Goal: Task Accomplishment & Management: Complete application form

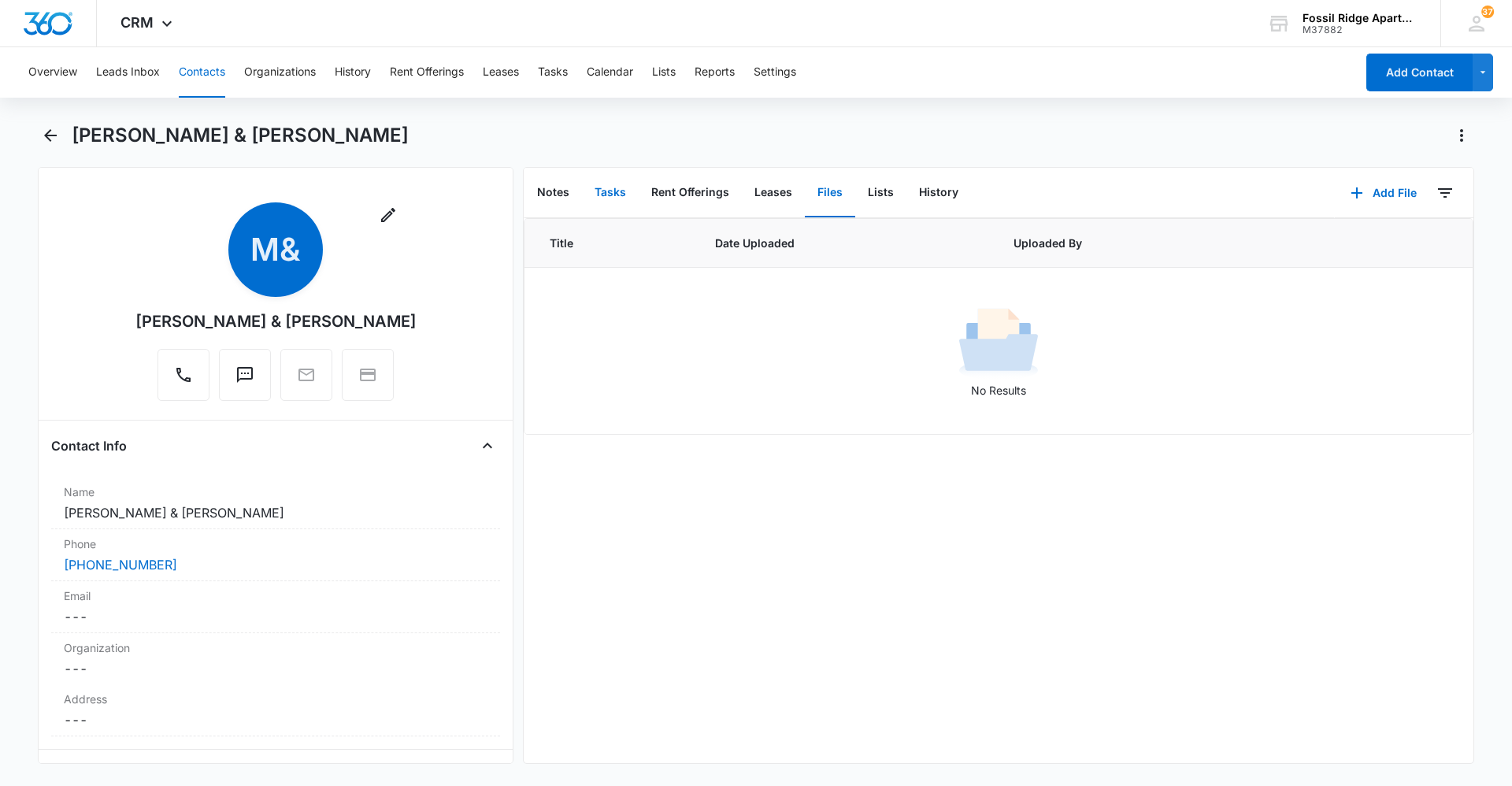
click at [604, 196] on button "Tasks" at bounding box center [610, 193] width 57 height 48
click at [1291, 196] on icon "button" at bounding box center [1301, 193] width 19 height 19
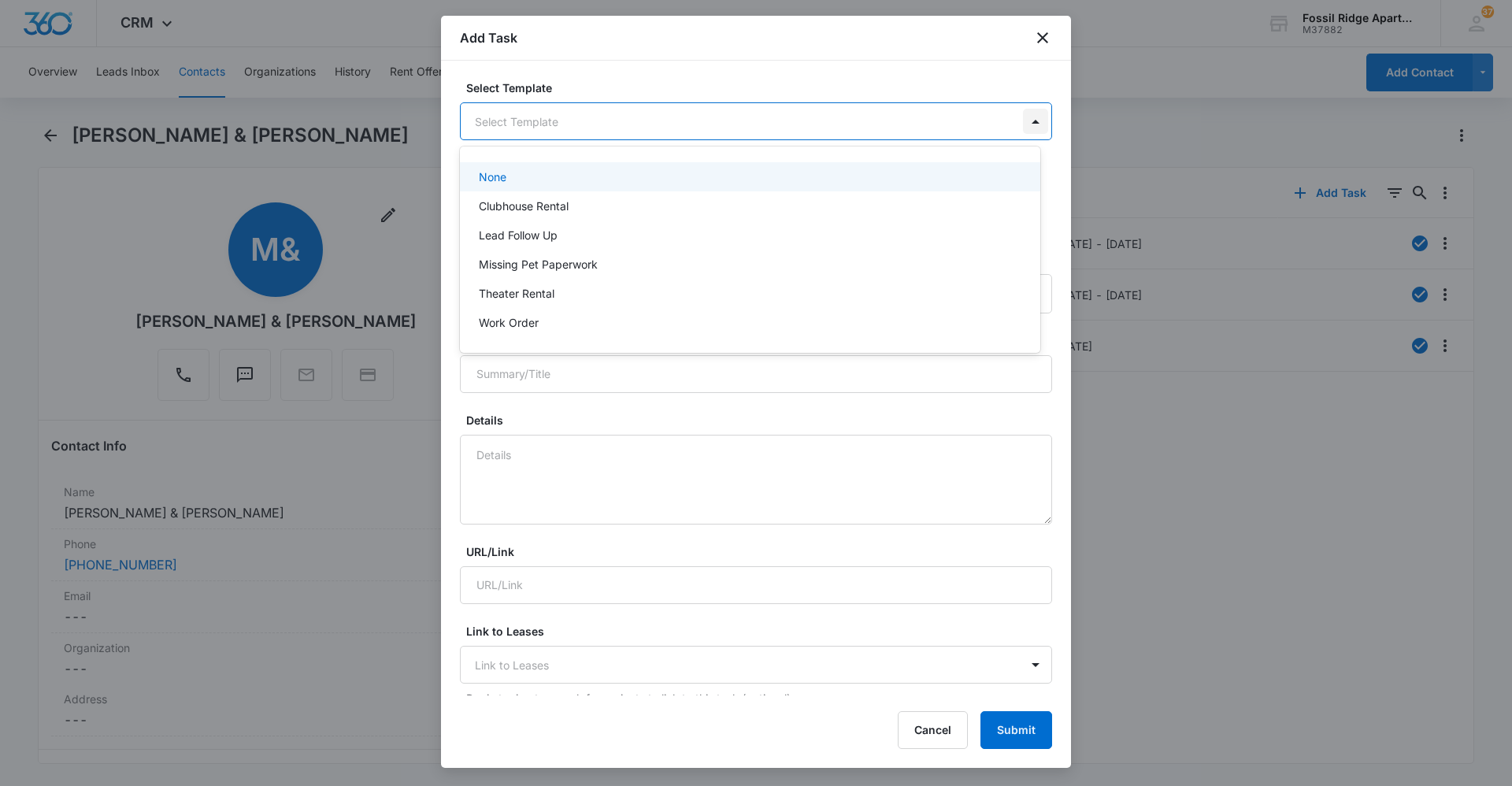
click at [1020, 120] on body "CRM Apps Reputation Websites Forms CRM Email Social Content Ads Intelligence Fi…" at bounding box center [756, 393] width 1512 height 786
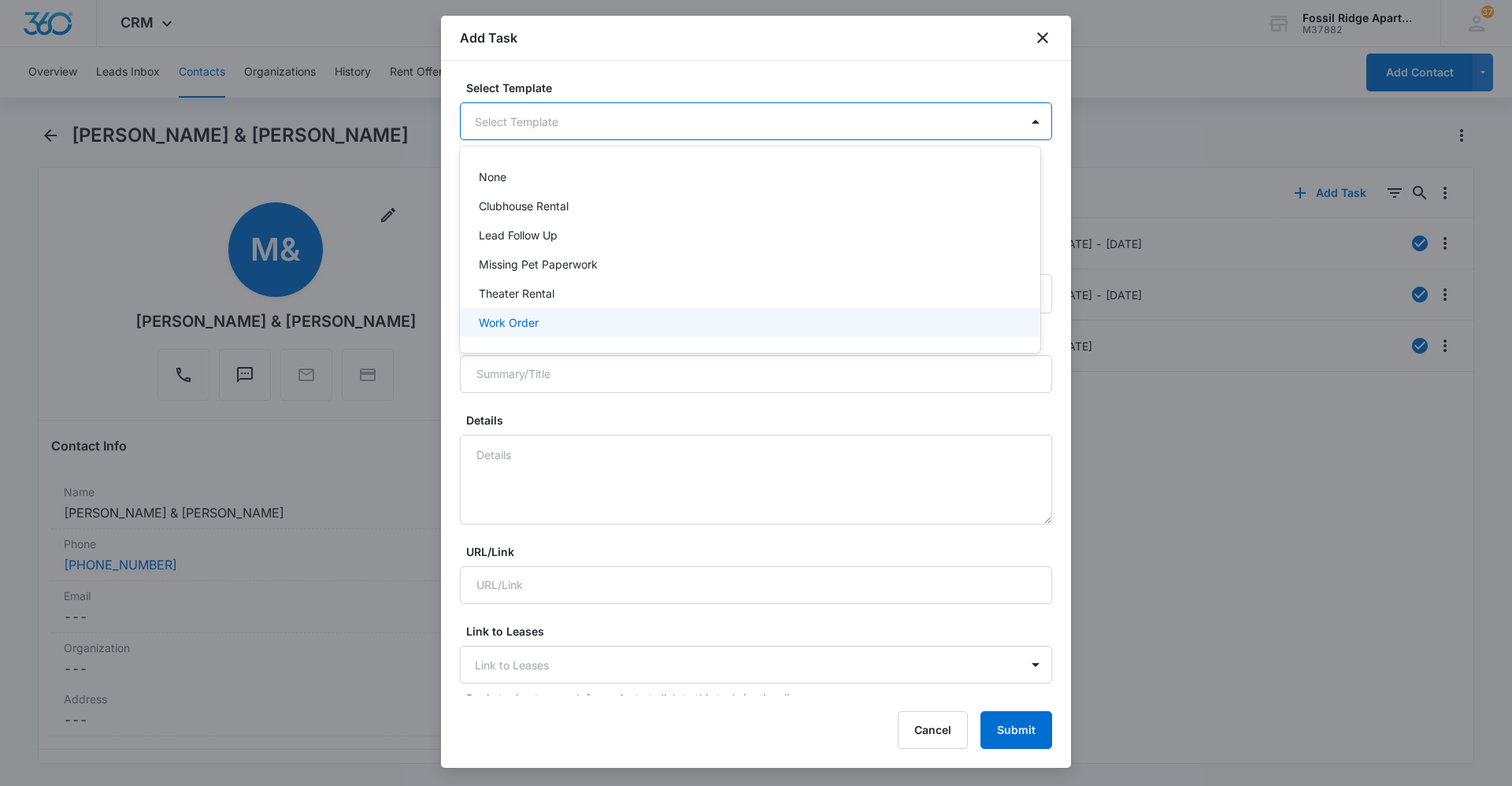
click at [517, 318] on p "Work Order" at bounding box center [509, 322] width 60 height 17
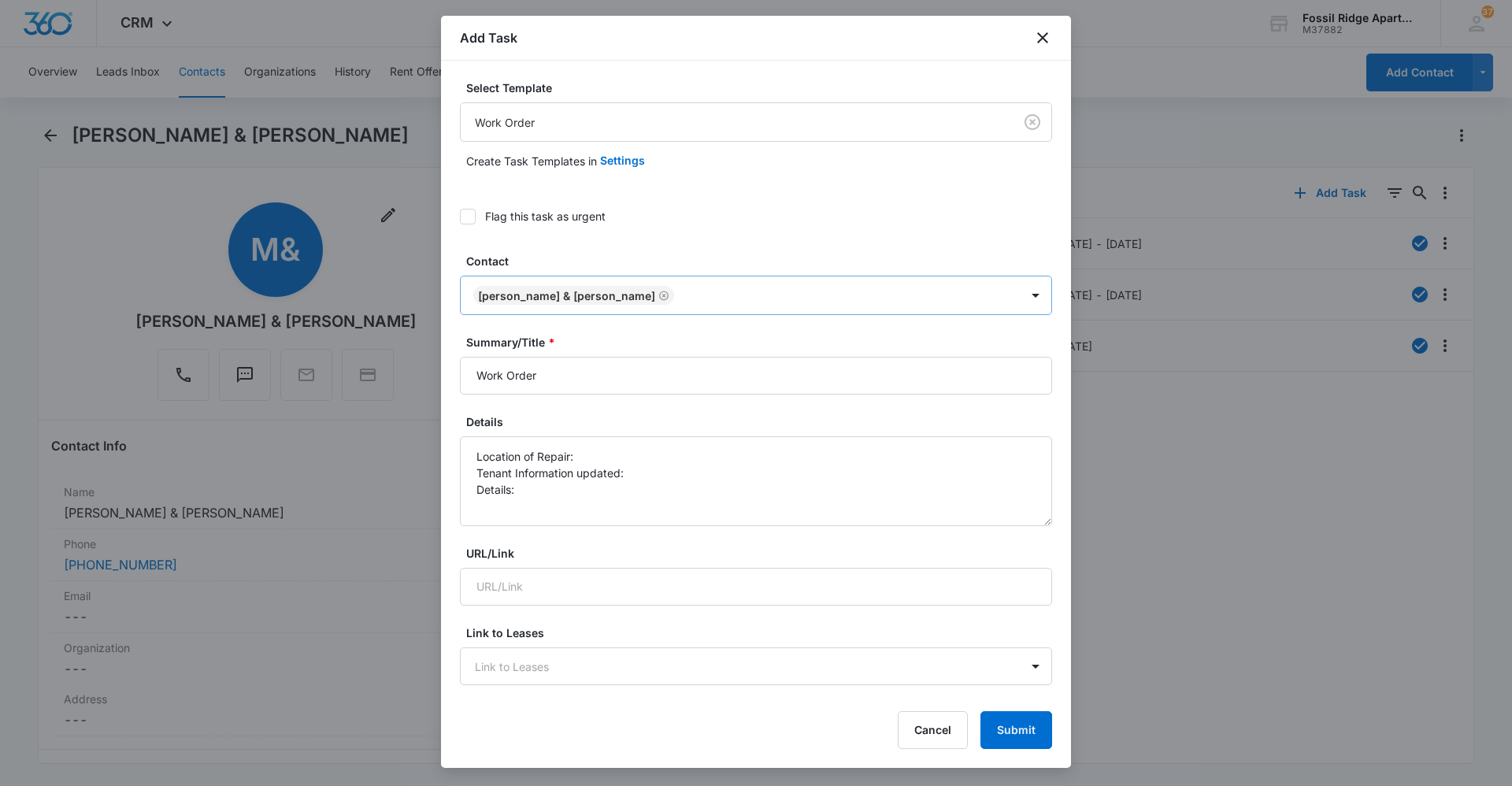
click at [660, 291] on icon "Remove Muhammad & Danni Riaz" at bounding box center [664, 295] width 9 height 9
click at [1053, 45] on div "Add Task" at bounding box center [756, 38] width 630 height 45
click at [925, 731] on button "Cancel" at bounding box center [933, 729] width 70 height 38
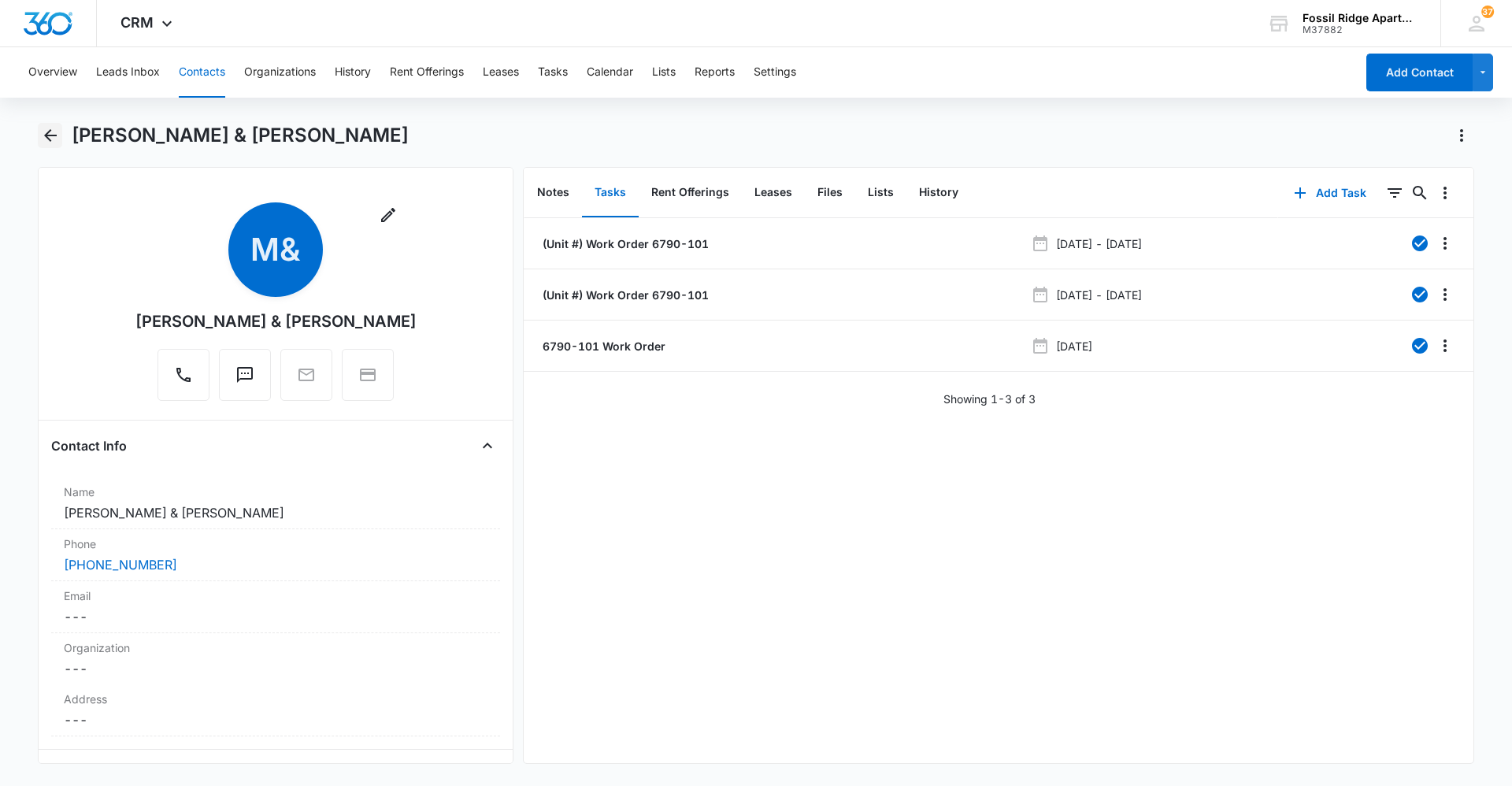
click at [48, 142] on icon "Back" at bounding box center [50, 135] width 19 height 19
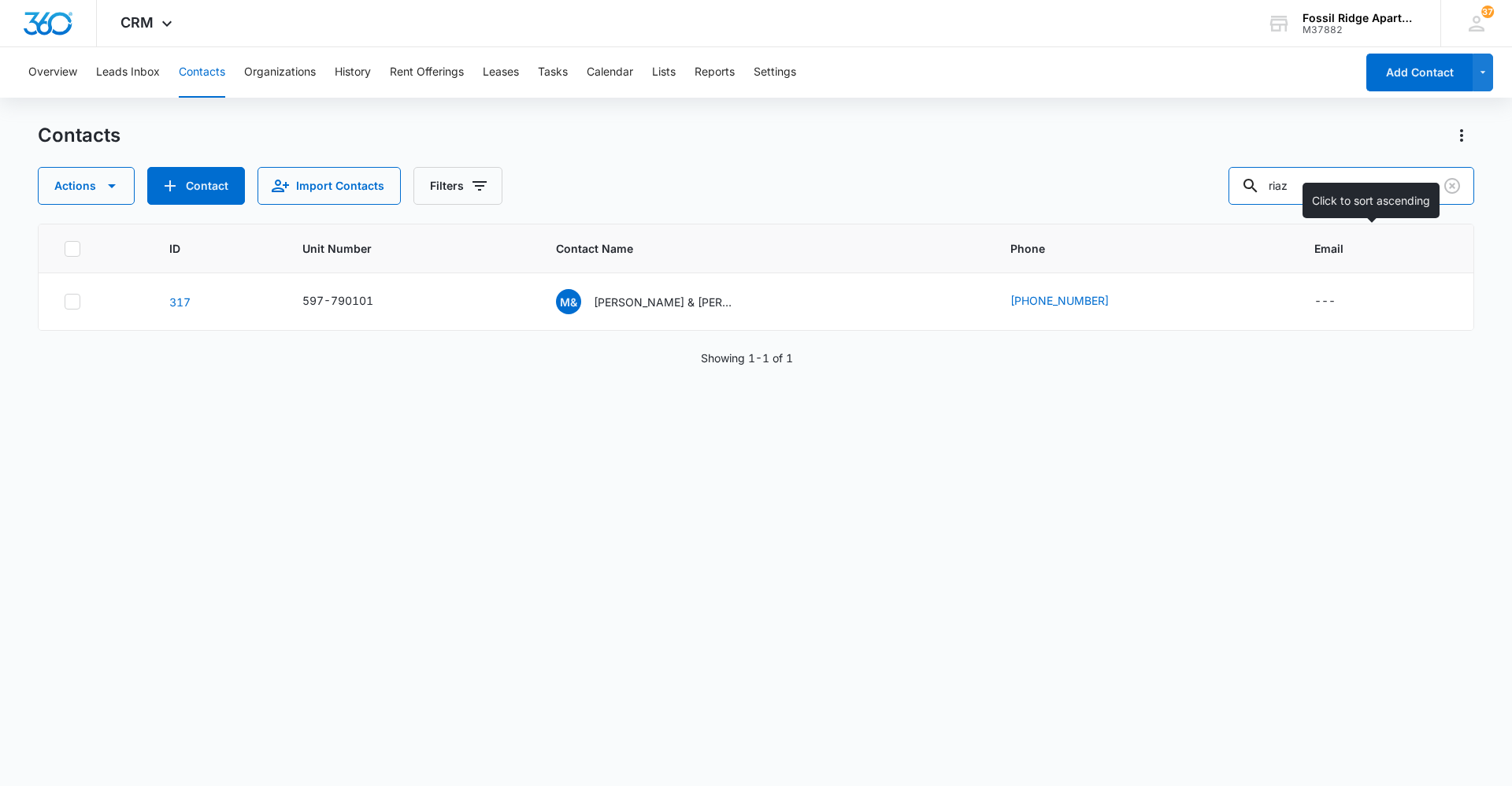
drag, startPoint x: 1421, startPoint y: 192, endPoint x: 1250, endPoint y: 236, distance: 176.6
click at [1250, 236] on div "Contacts Actions Contact Import Contacts Filters riaz ID Unit Number Contact Na…" at bounding box center [756, 454] width 1437 height 661
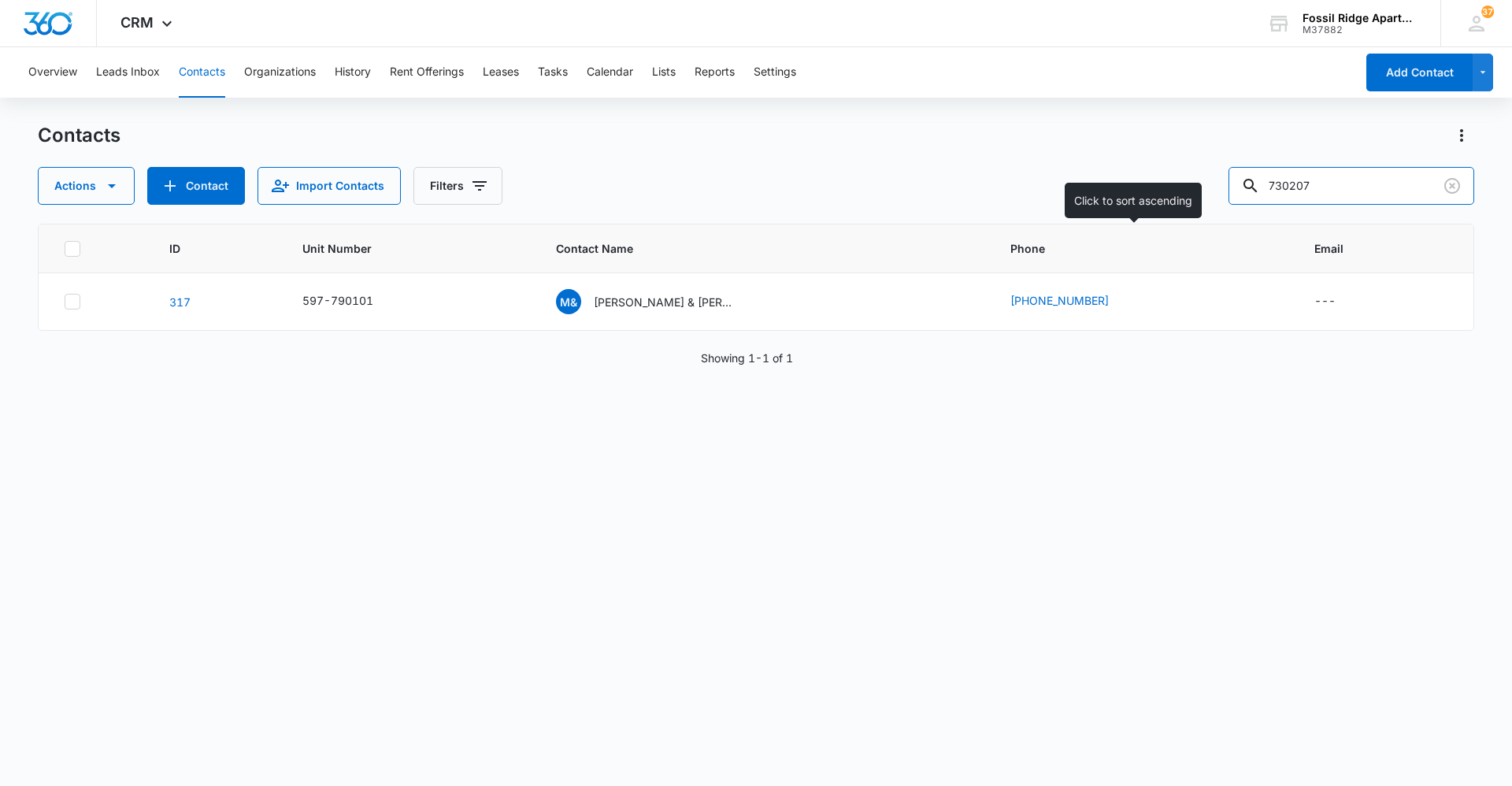
type input "730207"
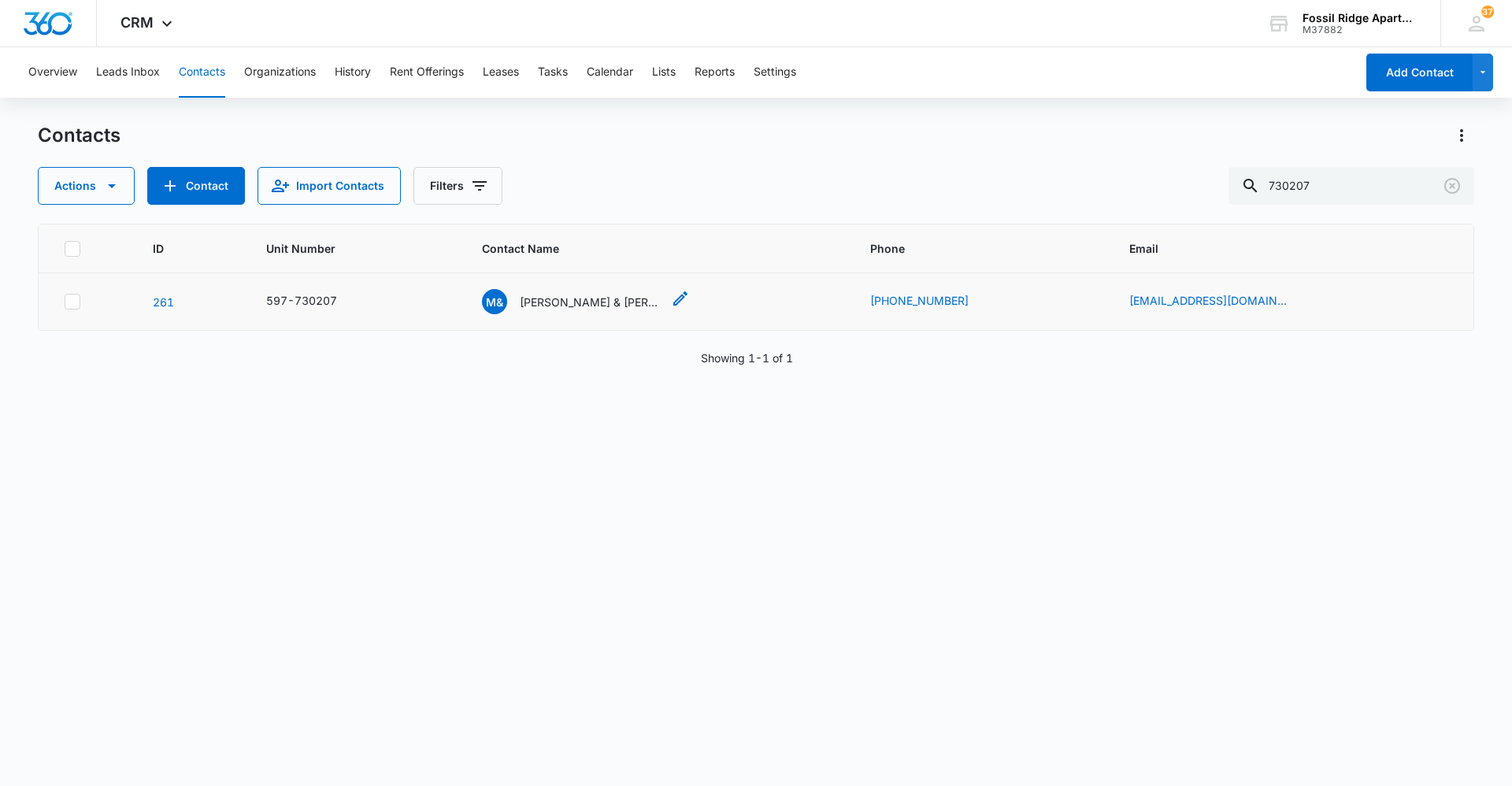
click at [579, 304] on p "[PERSON_NAME] & [PERSON_NAME]" at bounding box center [591, 302] width 142 height 17
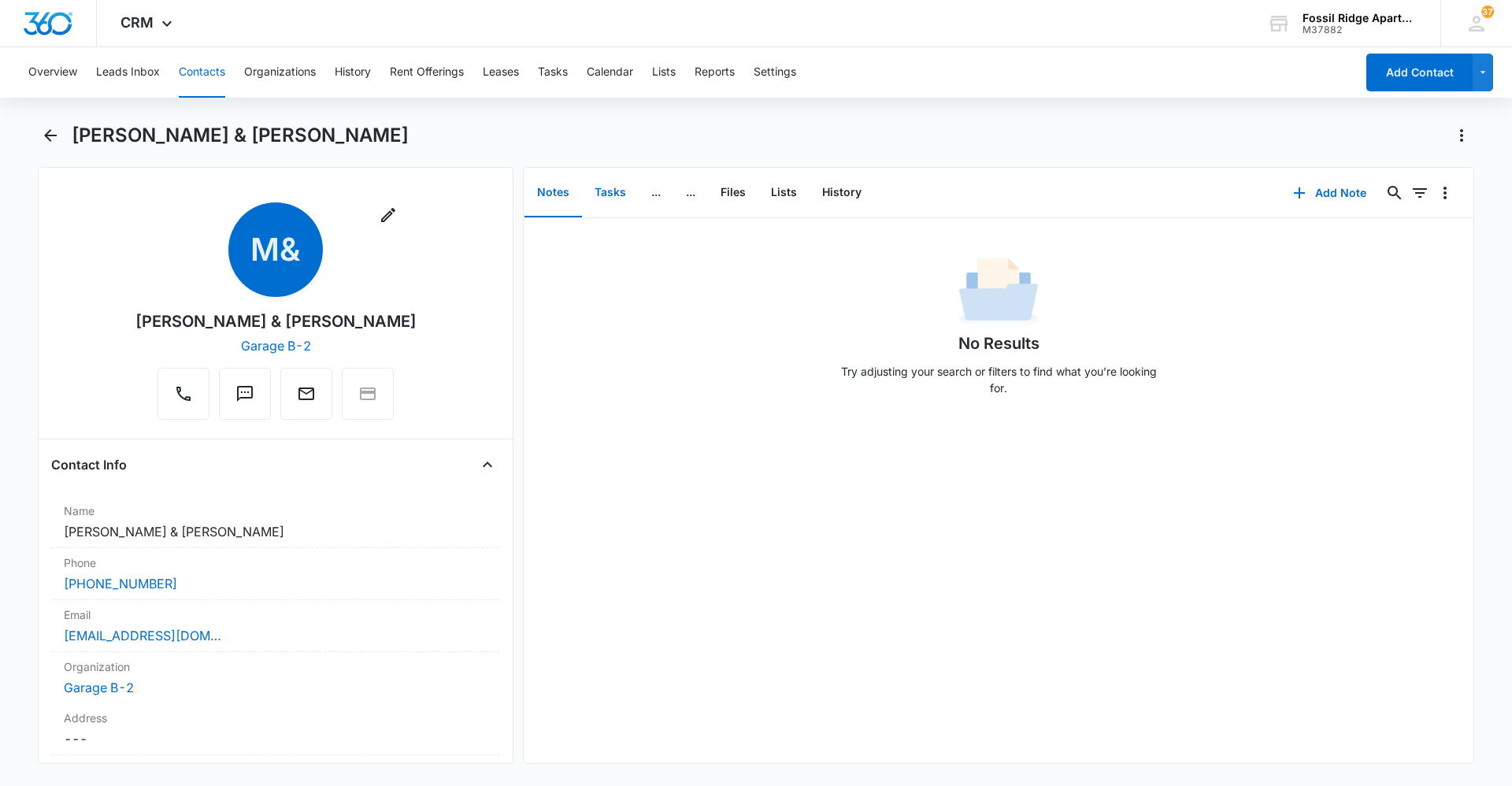
click at [614, 188] on button "Tasks" at bounding box center [610, 193] width 57 height 48
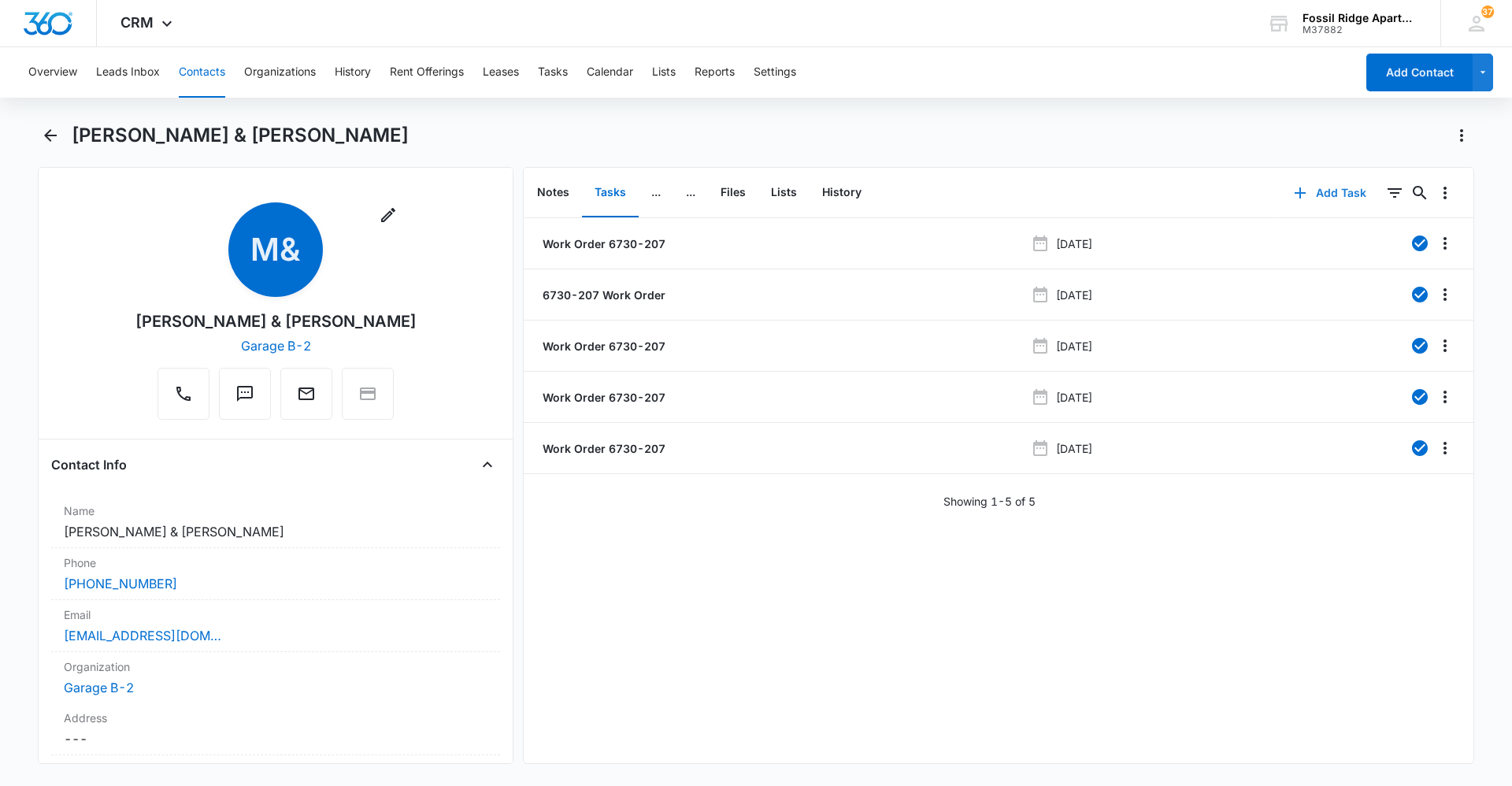
click at [1291, 191] on icon "button" at bounding box center [1301, 193] width 19 height 19
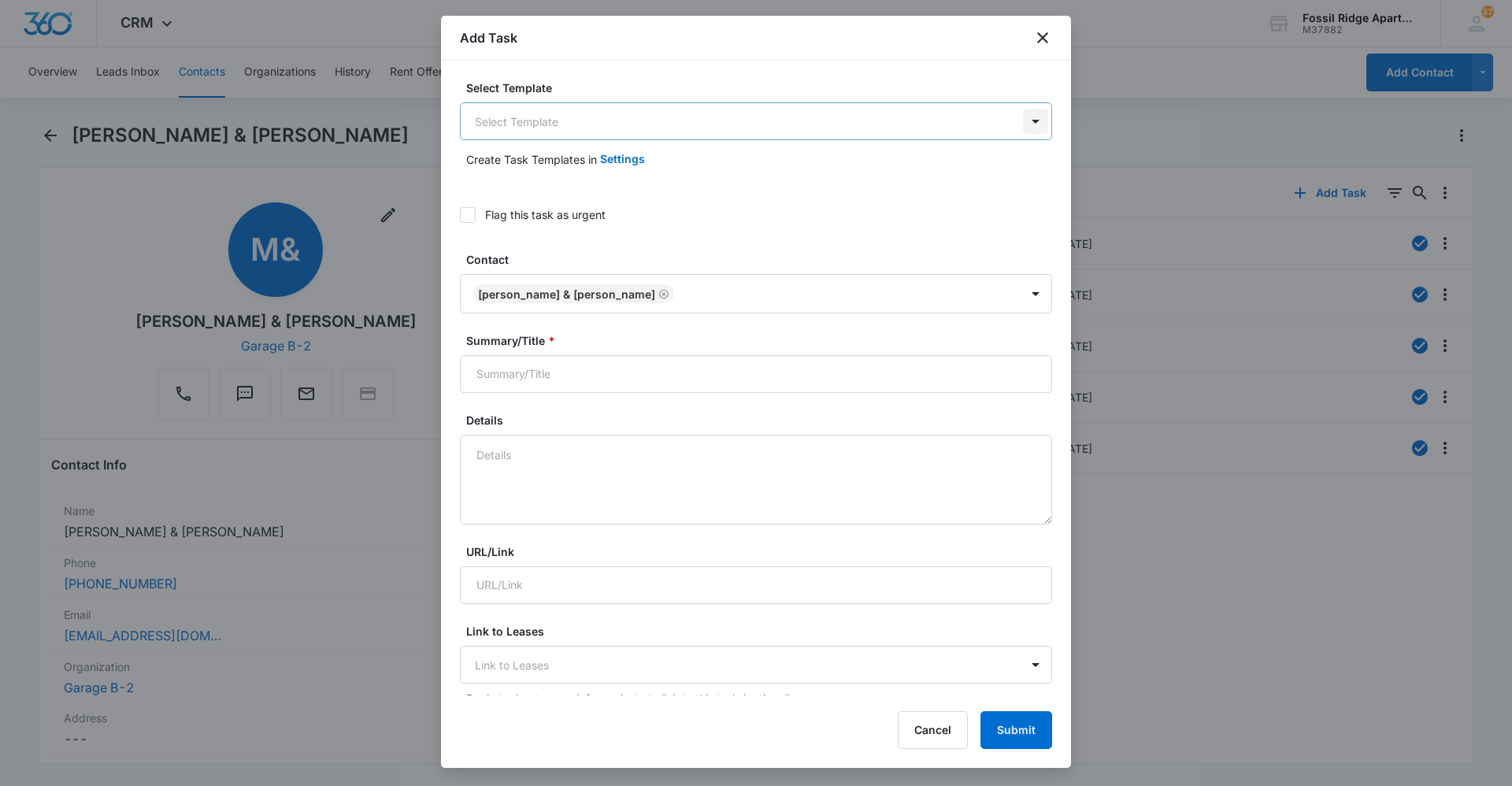
click at [1022, 119] on body "CRM Apps Reputation Websites Forms CRM Email Social Content Ads Intelligence Fi…" at bounding box center [756, 393] width 1512 height 786
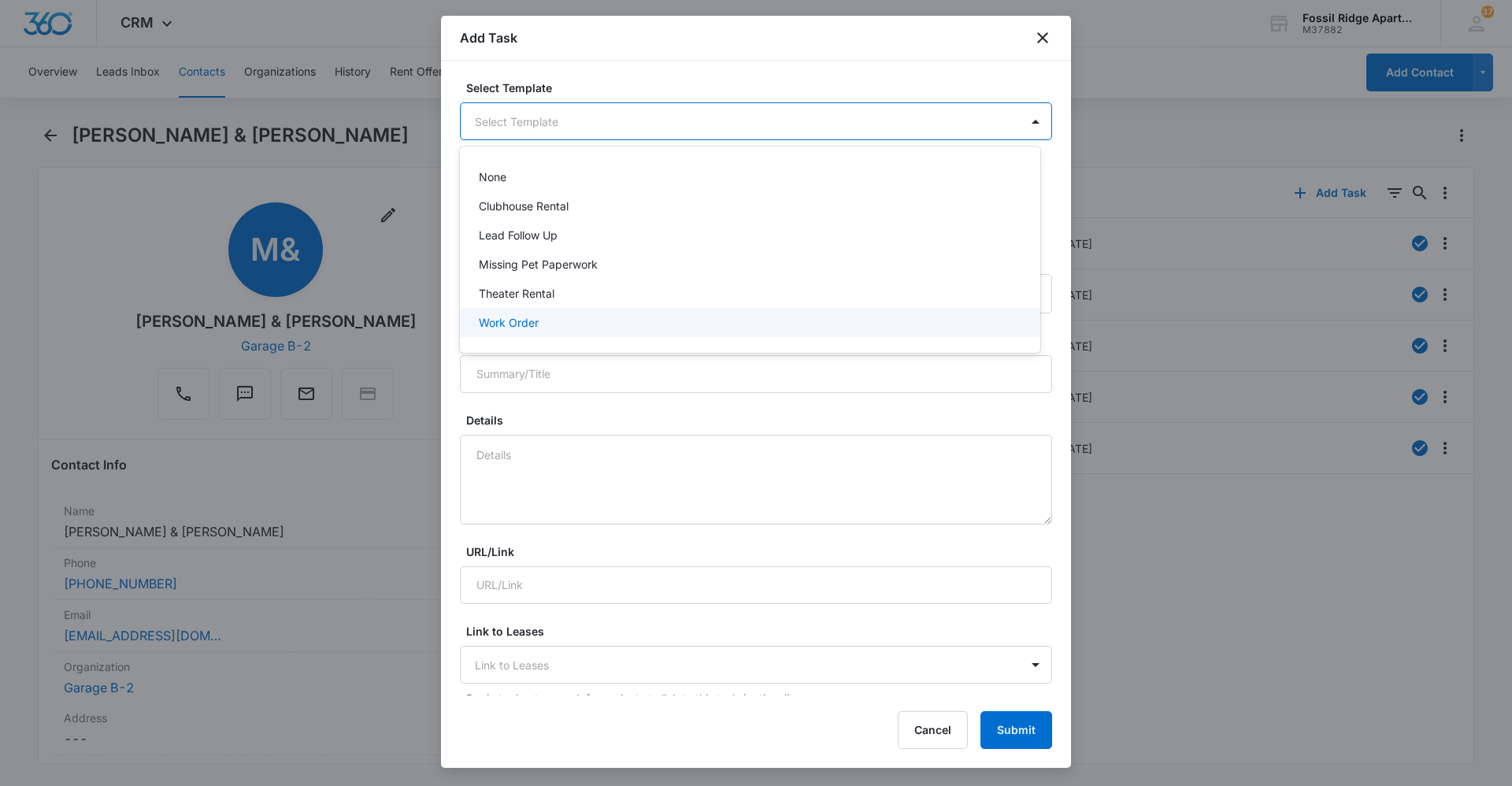
click at [506, 320] on p "Work Order" at bounding box center [509, 322] width 60 height 17
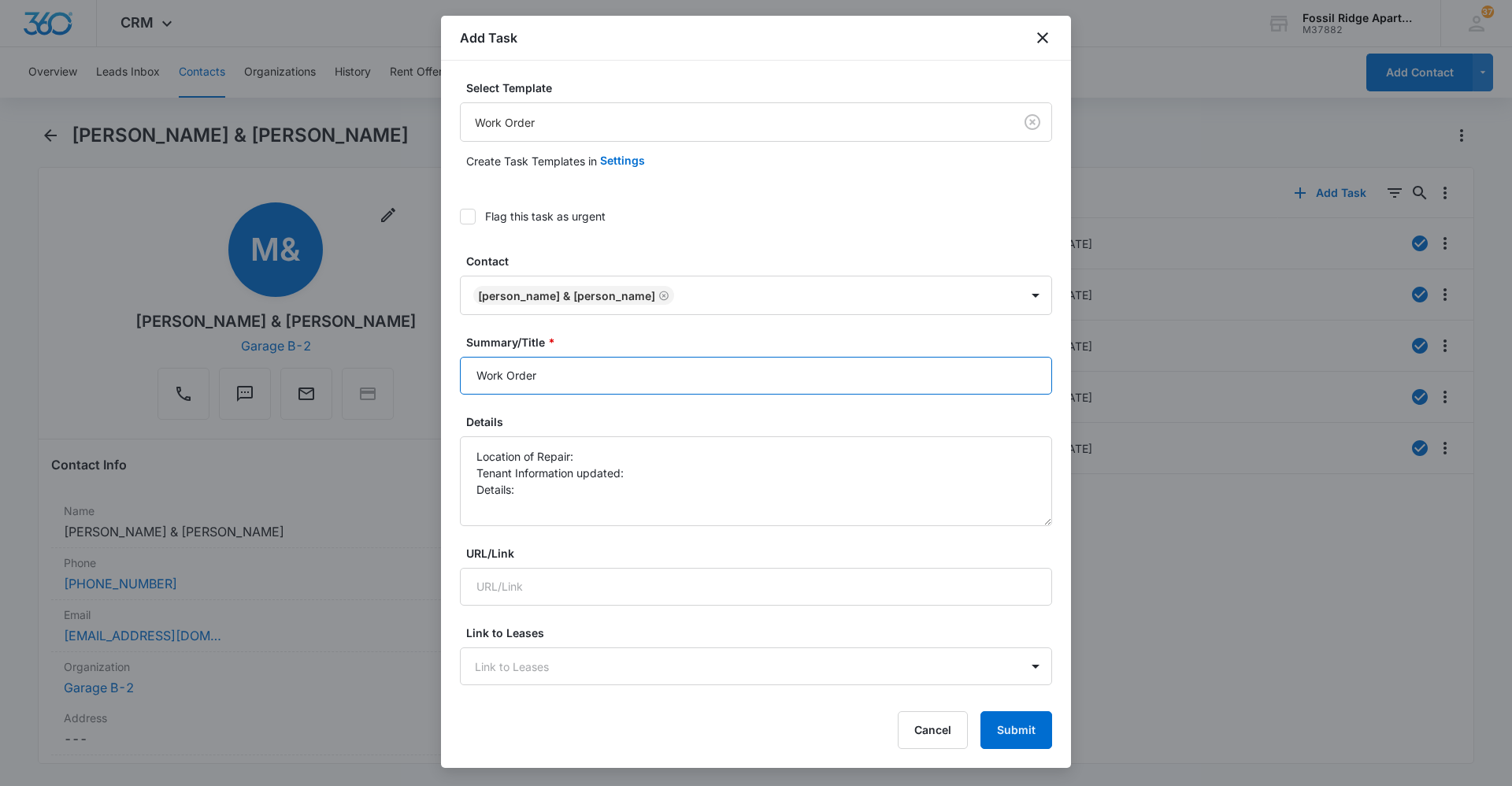
click at [604, 389] on input "Work Order" at bounding box center [756, 375] width 593 height 38
type input "Work Order 6730-207"
click at [593, 454] on textarea "Location of Repair: Tenant Information updated: Details:" at bounding box center [756, 481] width 593 height 89
click at [652, 481] on textarea "Location of Repair: Patio Tenant Information updated: Details:" at bounding box center [756, 481] width 593 height 89
click at [526, 490] on textarea "Location of Repair: Patio Tenant Information updated: yes Details:" at bounding box center [756, 481] width 593 height 89
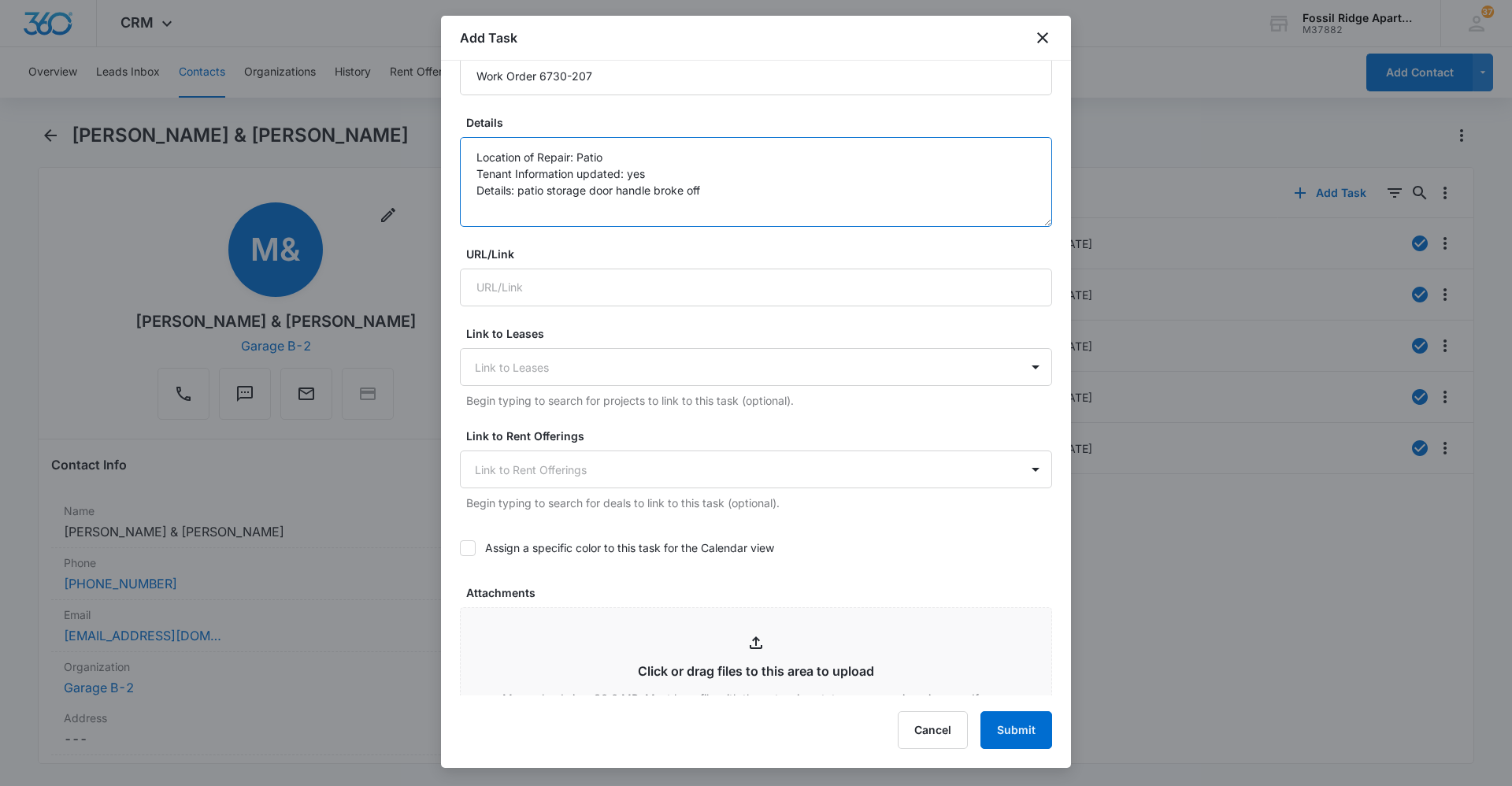
scroll to position [472, 0]
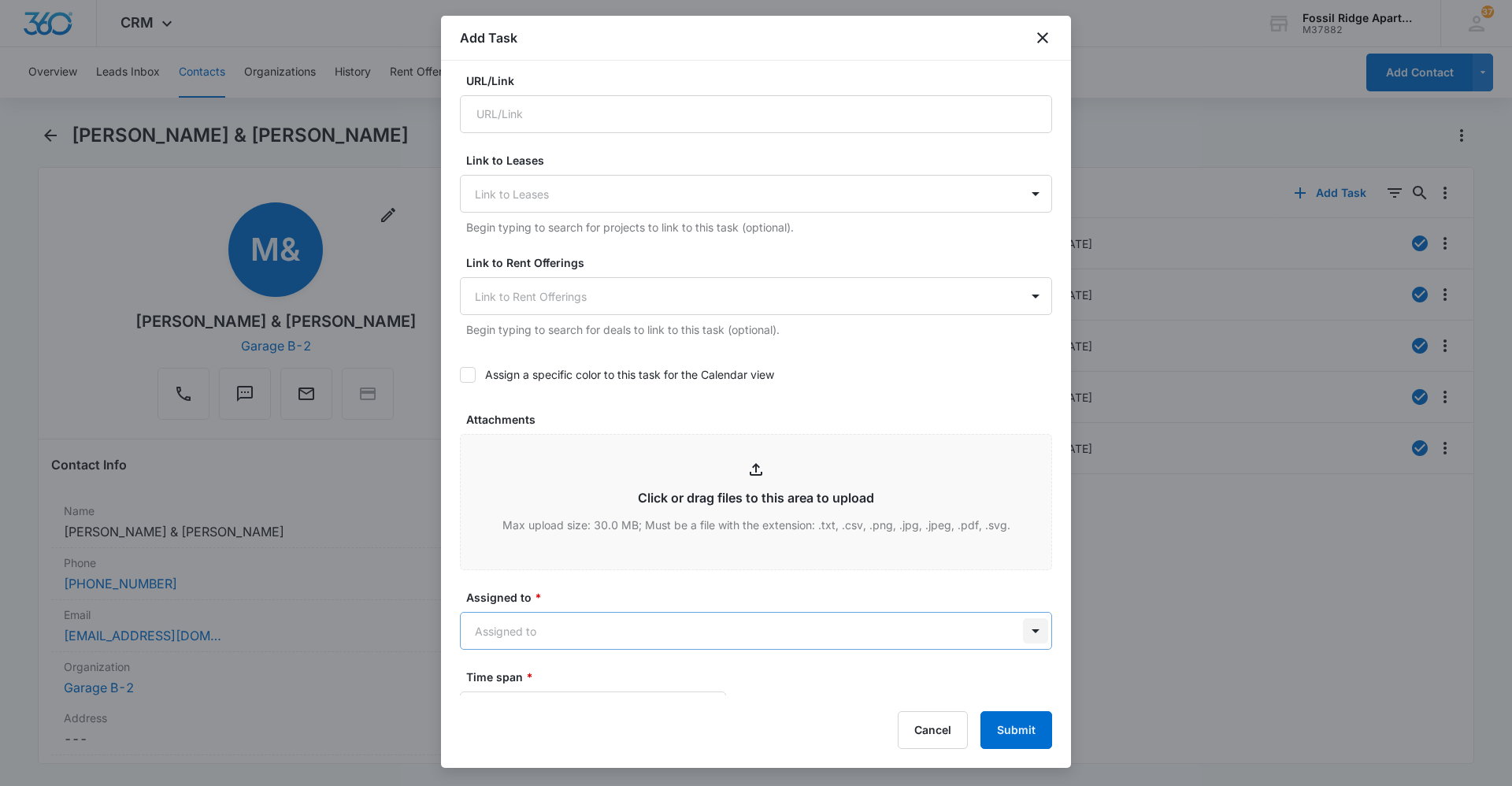
type textarea "Location of Repair: Patio Tenant Information updated: yes Details: patio storag…"
click at [1022, 636] on body "CRM Apps Reputation Websites Forms CRM Email Social Content Ads Intelligence Fi…" at bounding box center [756, 393] width 1512 height 786
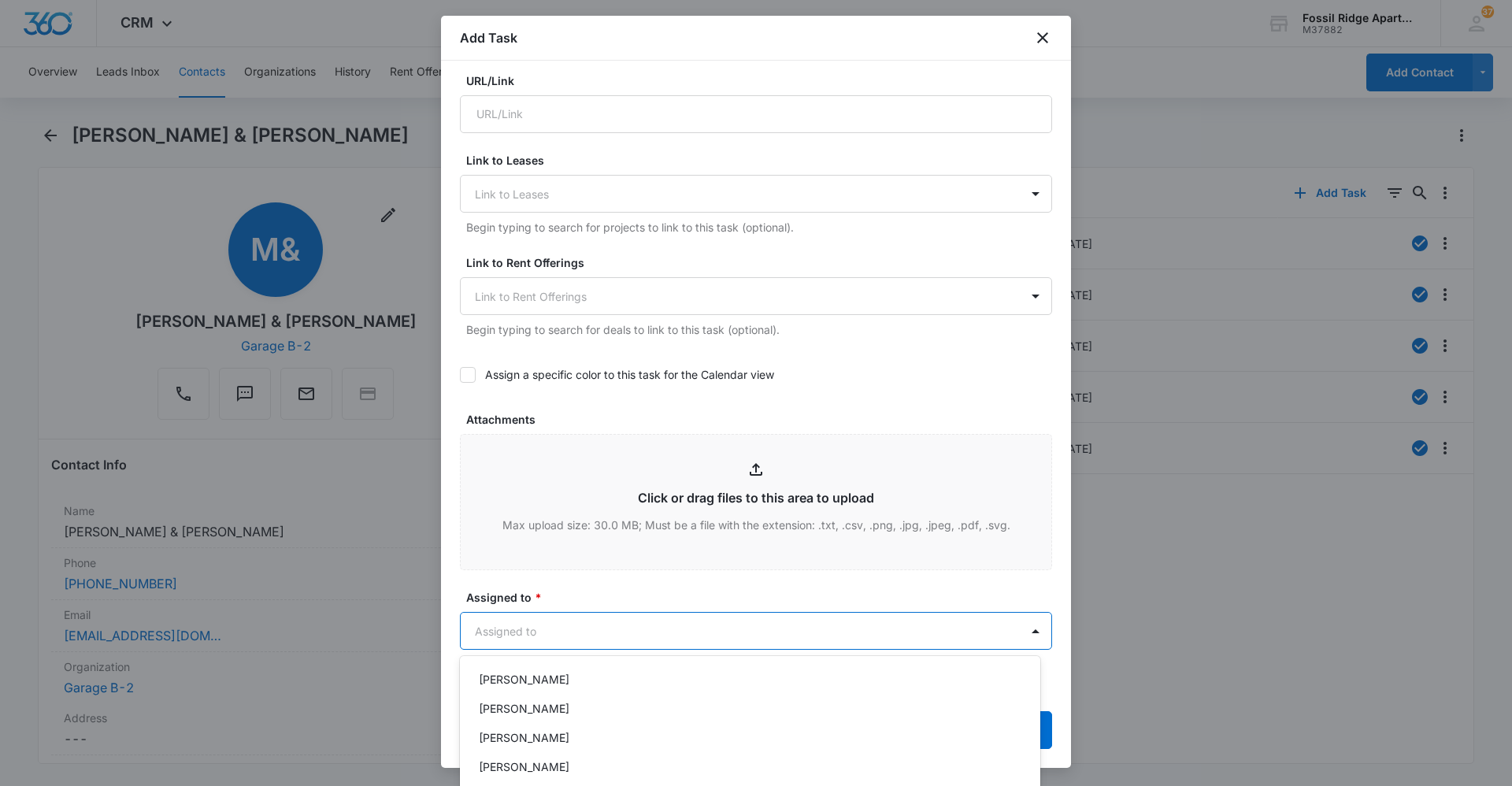
scroll to position [400, 0]
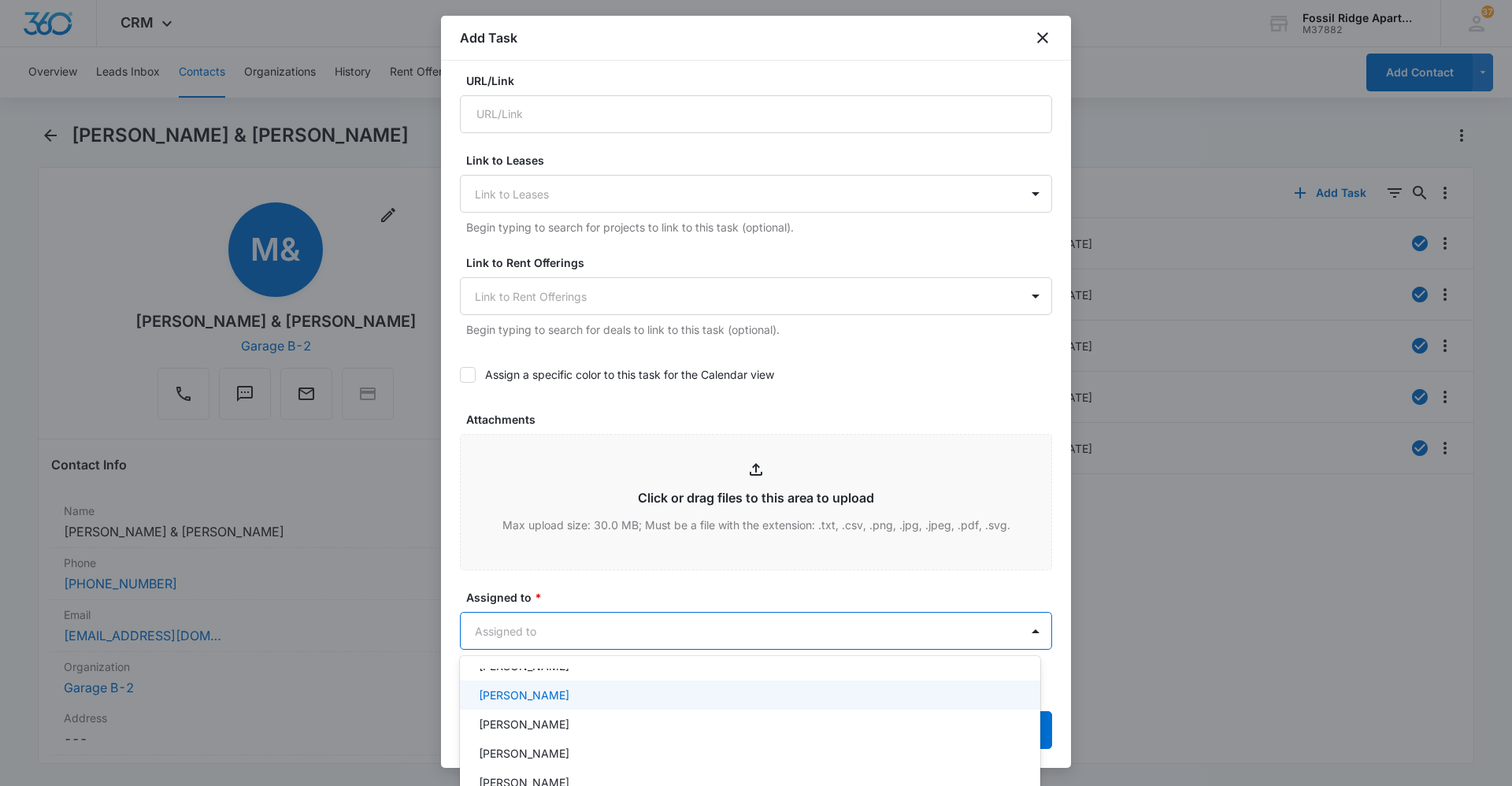
click at [527, 696] on p "[PERSON_NAME]" at bounding box center [524, 695] width 90 height 17
click at [624, 627] on div at bounding box center [756, 393] width 1512 height 786
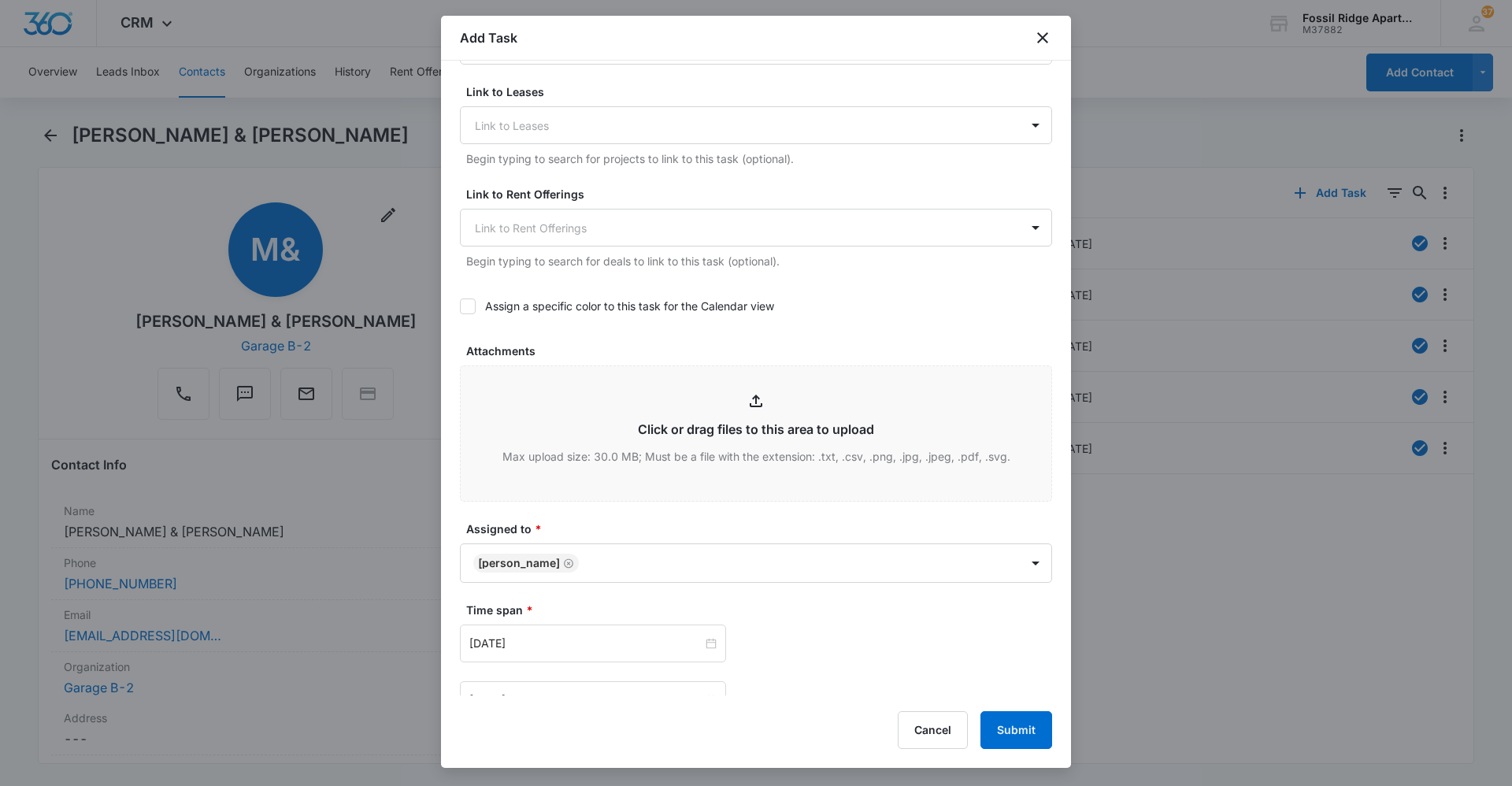
scroll to position [709, 0]
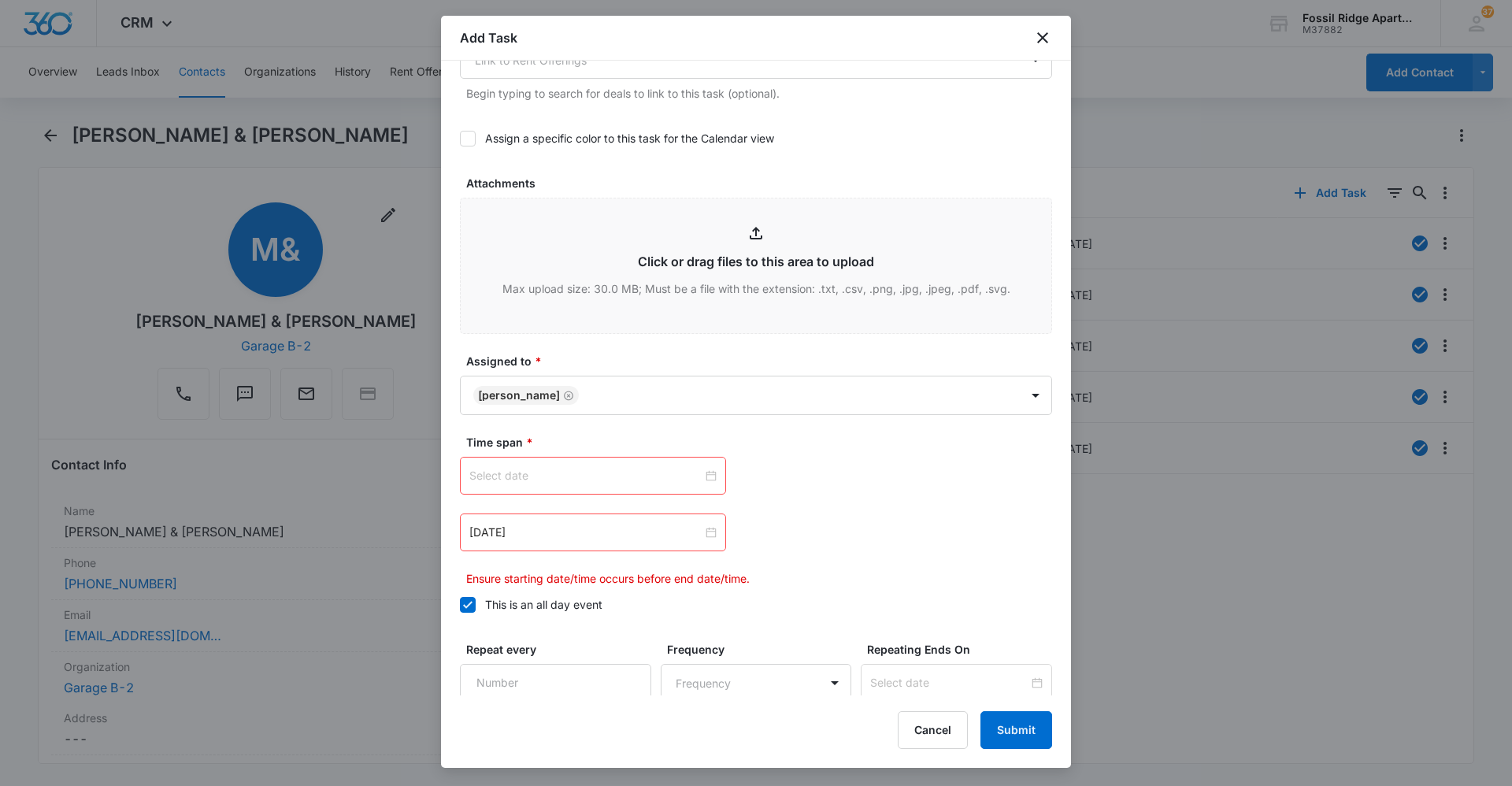
click at [708, 475] on div at bounding box center [593, 475] width 247 height 18
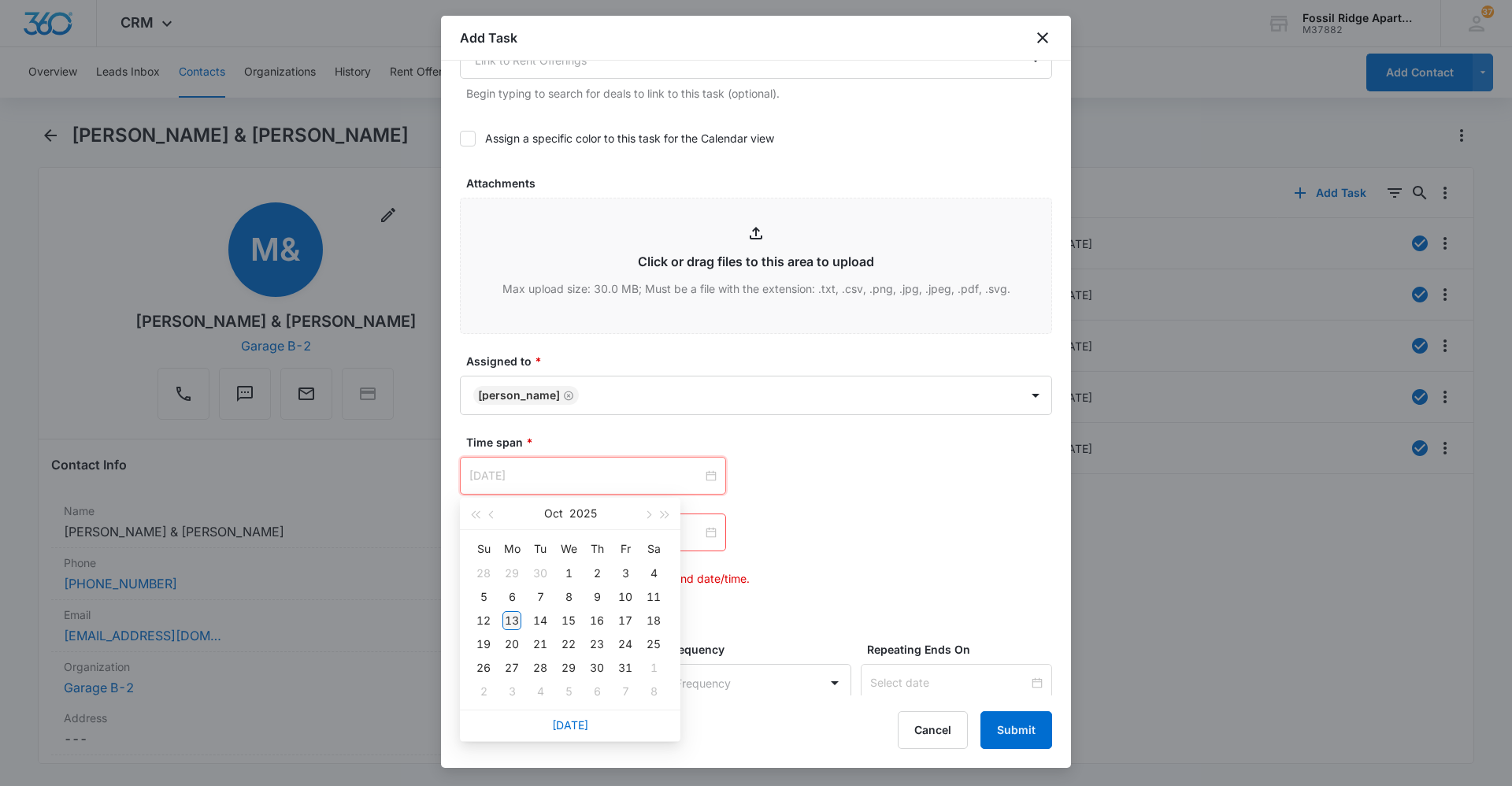
type input "[DATE]"
drag, startPoint x: 510, startPoint y: 619, endPoint x: 596, endPoint y: 555, distance: 107.2
click at [510, 619] on div "13" at bounding box center [511, 620] width 19 height 19
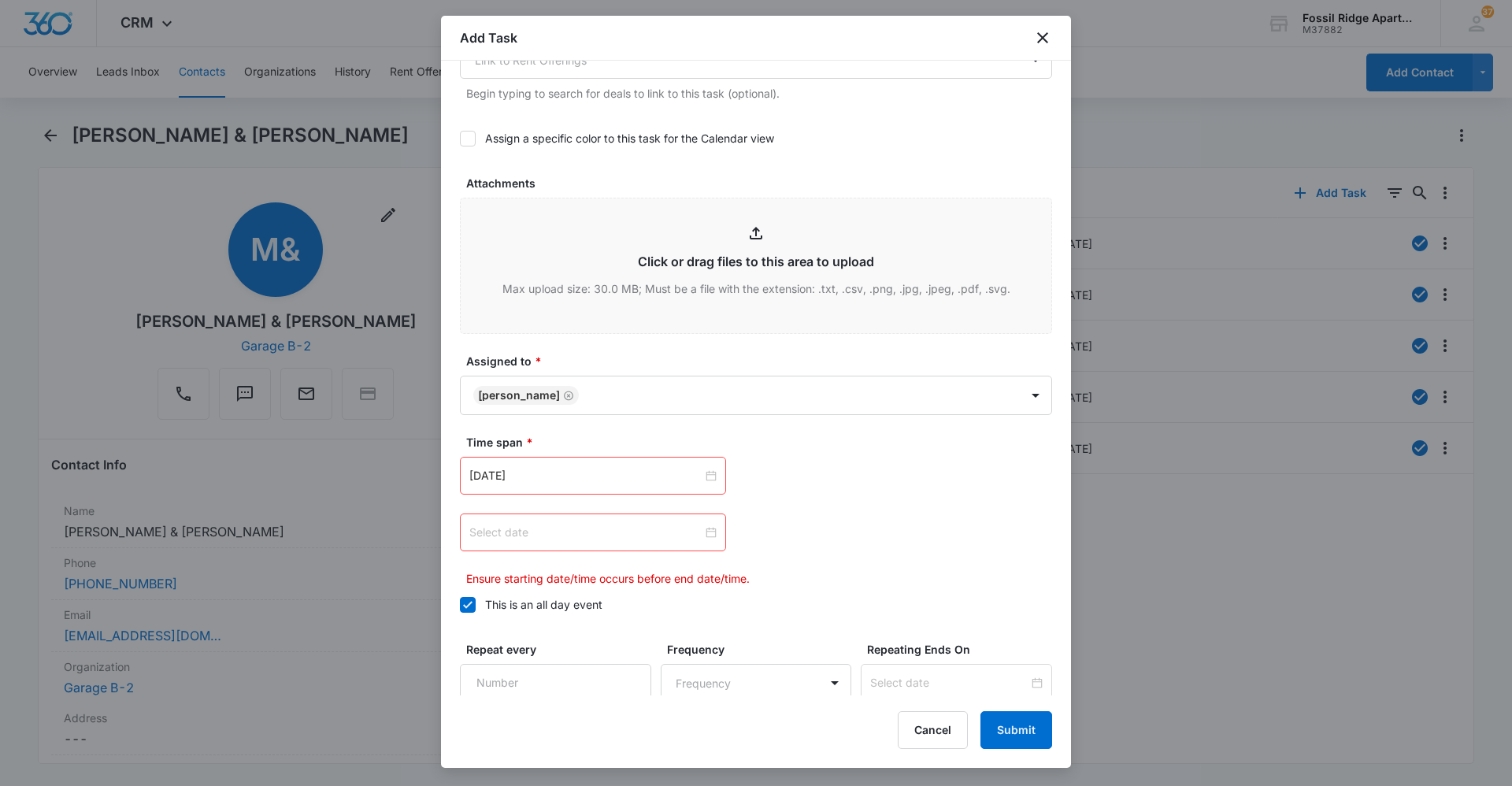
click at [704, 536] on div at bounding box center [593, 532] width 247 height 18
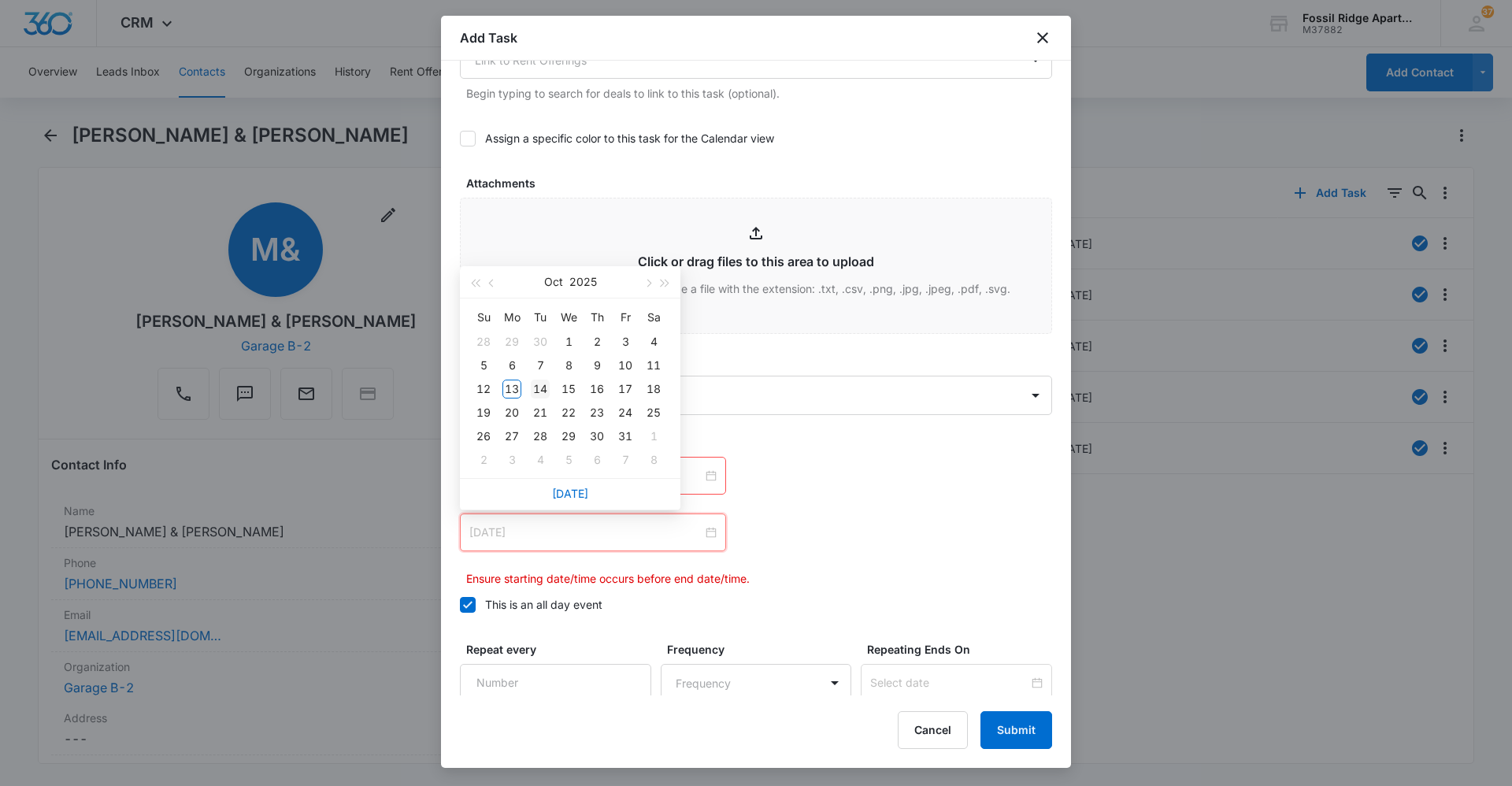
type input "[DATE]"
drag, startPoint x: 541, startPoint y: 386, endPoint x: 608, endPoint y: 520, distance: 149.8
click at [540, 390] on div "14" at bounding box center [540, 389] width 19 height 19
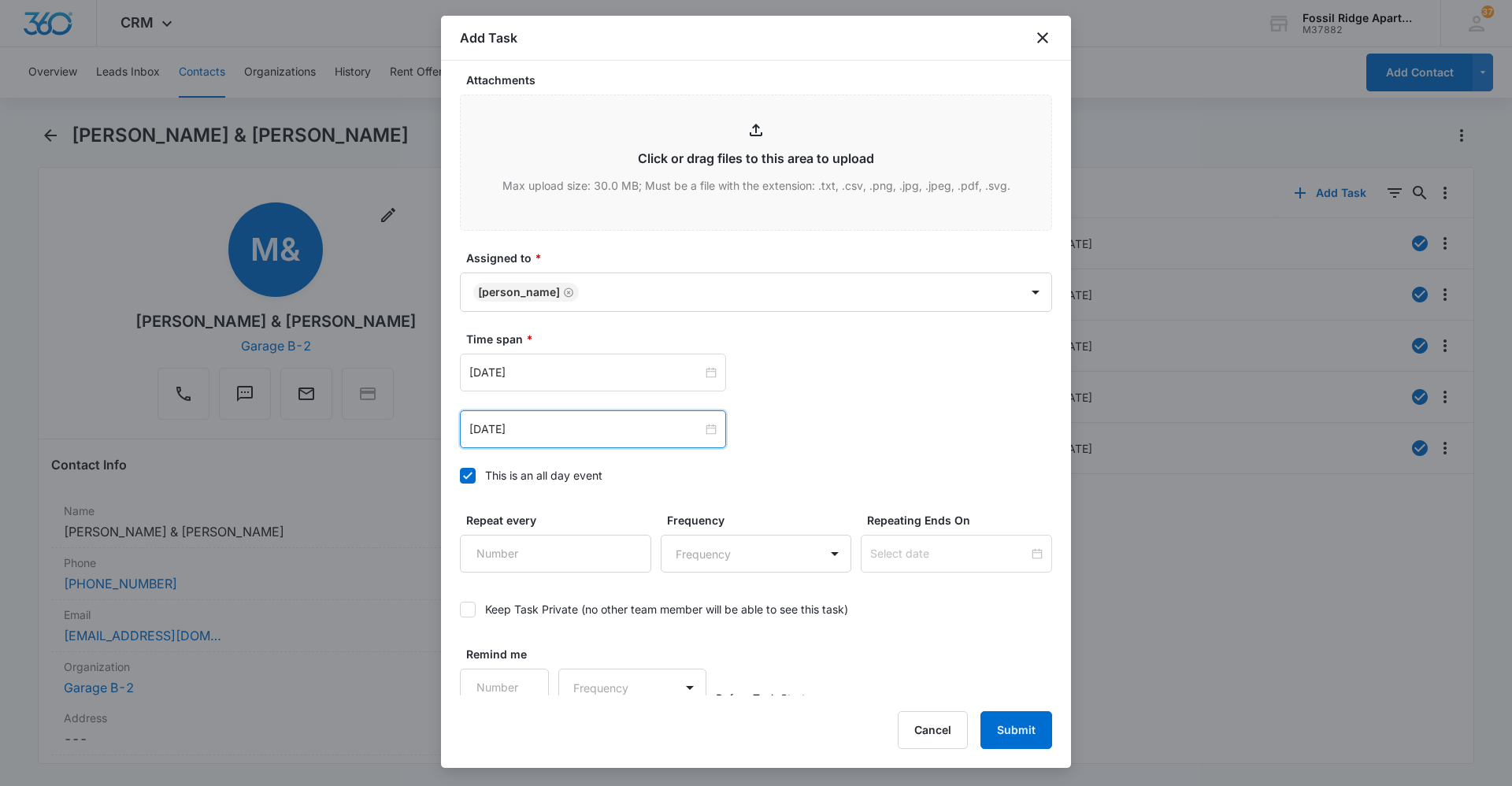
scroll to position [823, 0]
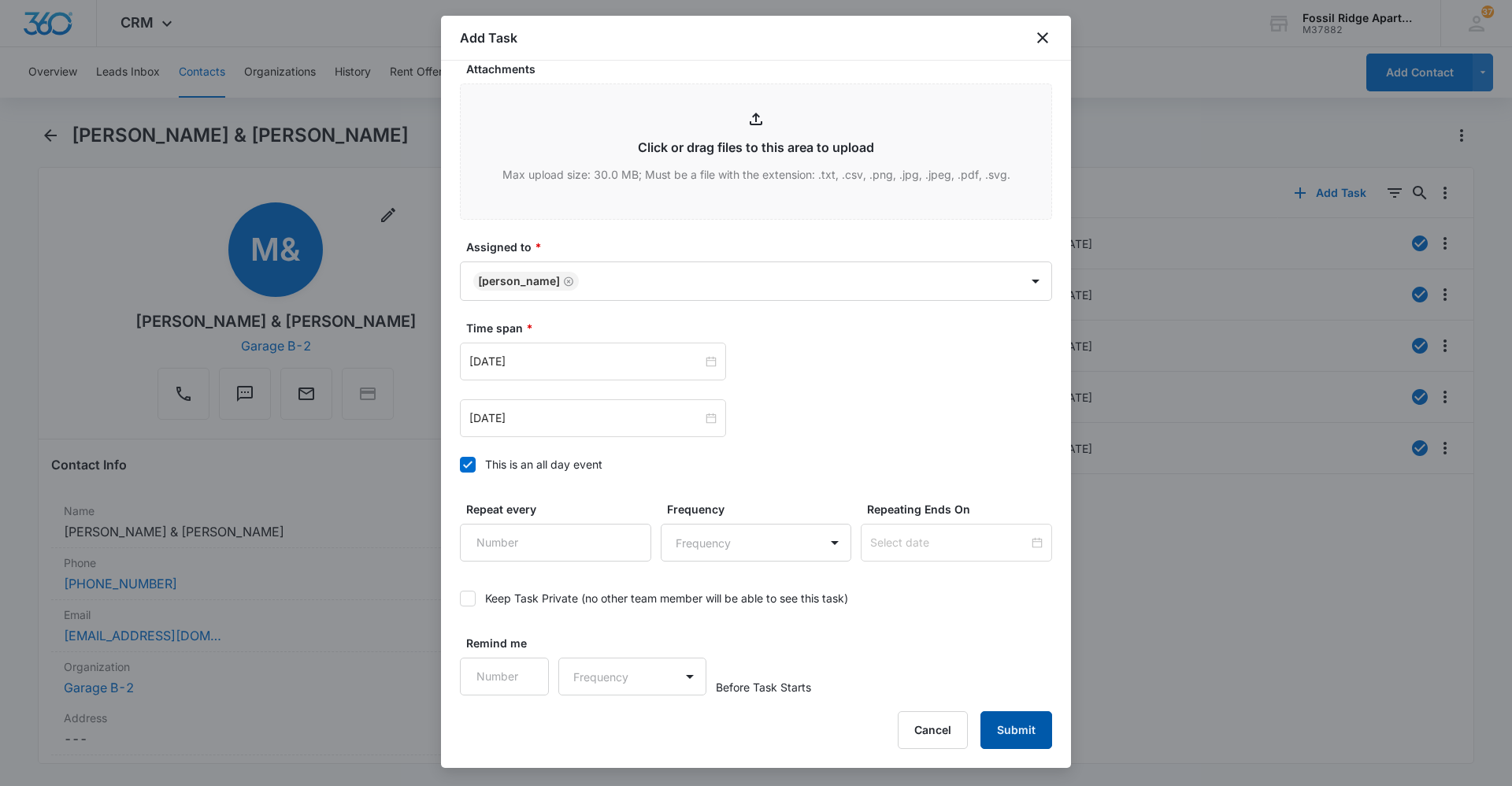
click at [1001, 732] on button "Submit" at bounding box center [1016, 729] width 72 height 38
drag, startPoint x: 1047, startPoint y: 40, endPoint x: 535, endPoint y: 86, distance: 514.1
click at [1047, 39] on icon "close" at bounding box center [1042, 37] width 19 height 19
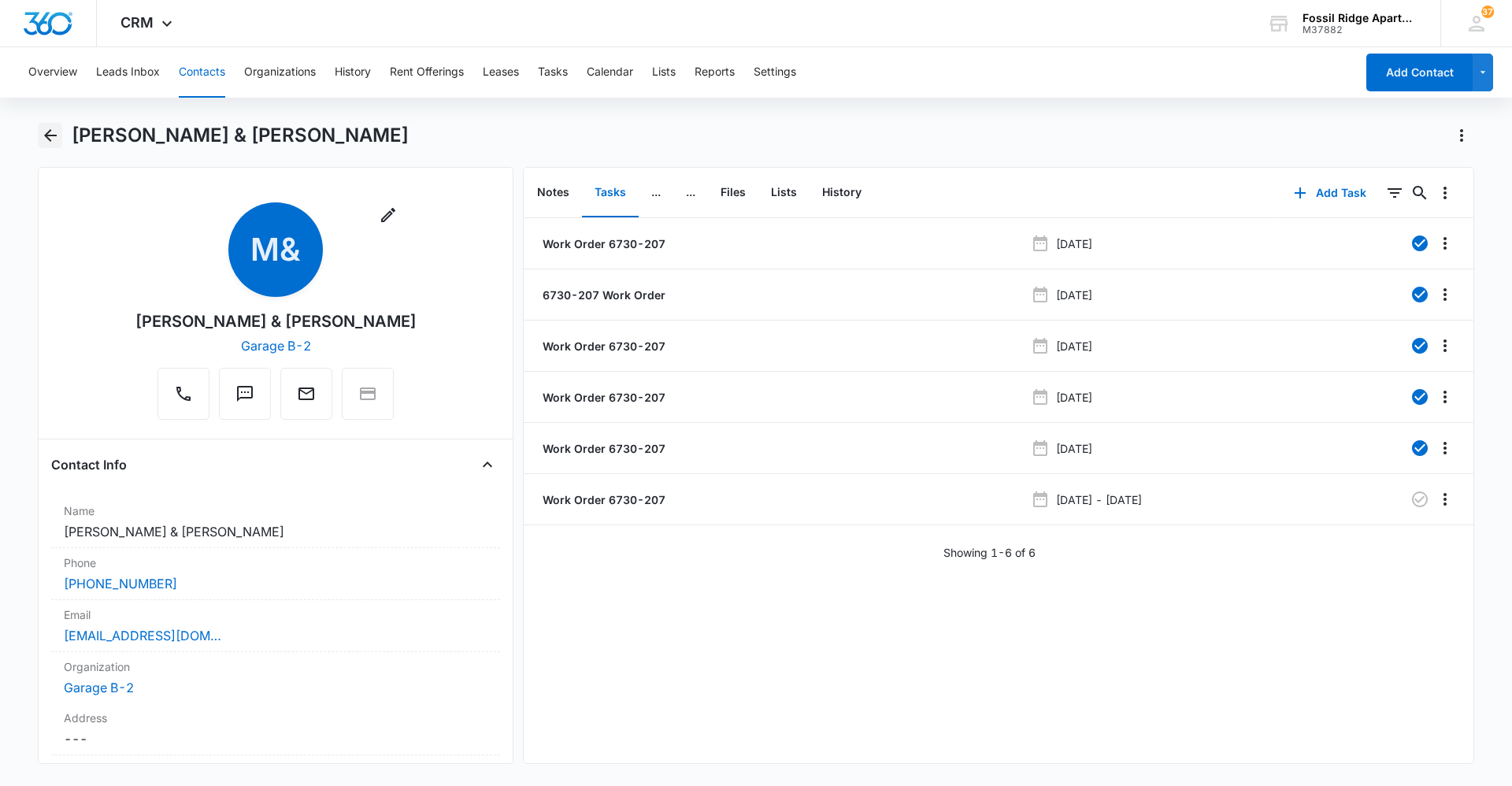
click at [48, 139] on icon "Back" at bounding box center [50, 136] width 13 height 13
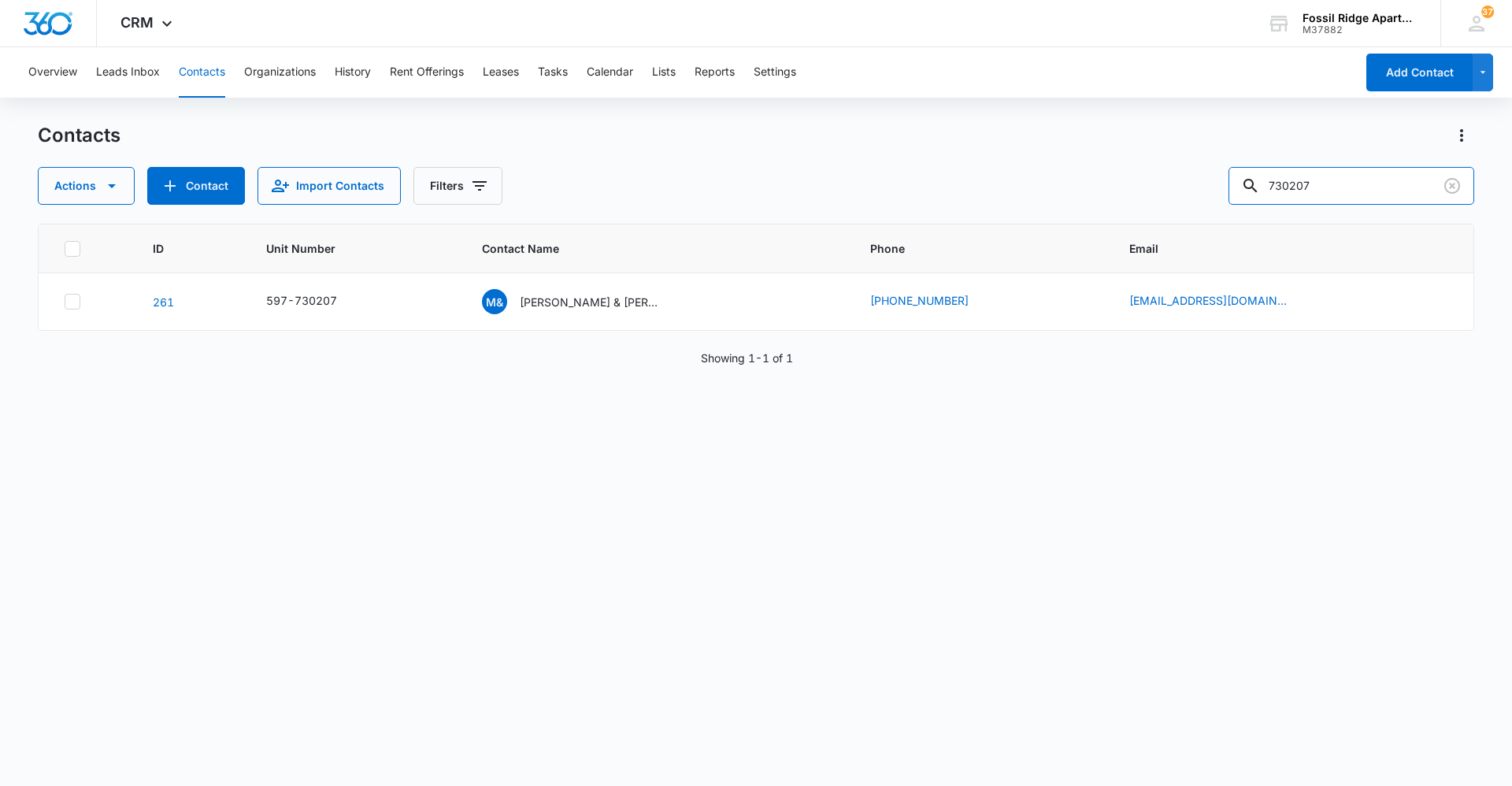
drag, startPoint x: 1335, startPoint y: 191, endPoint x: 1233, endPoint y: 193, distance: 102.0
click at [1233, 193] on div "Actions Contact Import Contacts Filters 730207" at bounding box center [756, 185] width 1437 height 38
type input "0"
type input "700305"
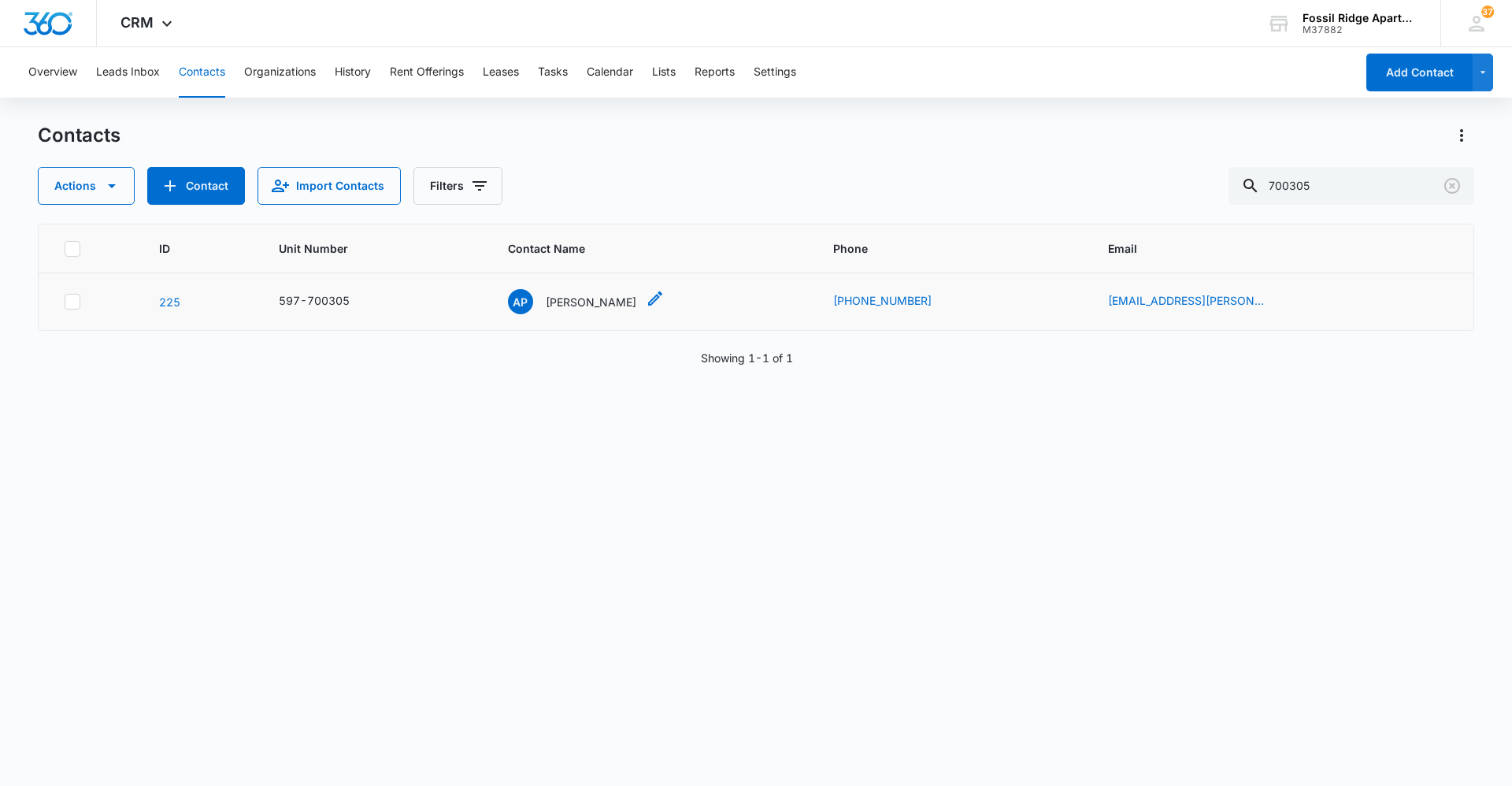
click at [584, 306] on p "[PERSON_NAME]" at bounding box center [591, 302] width 90 height 17
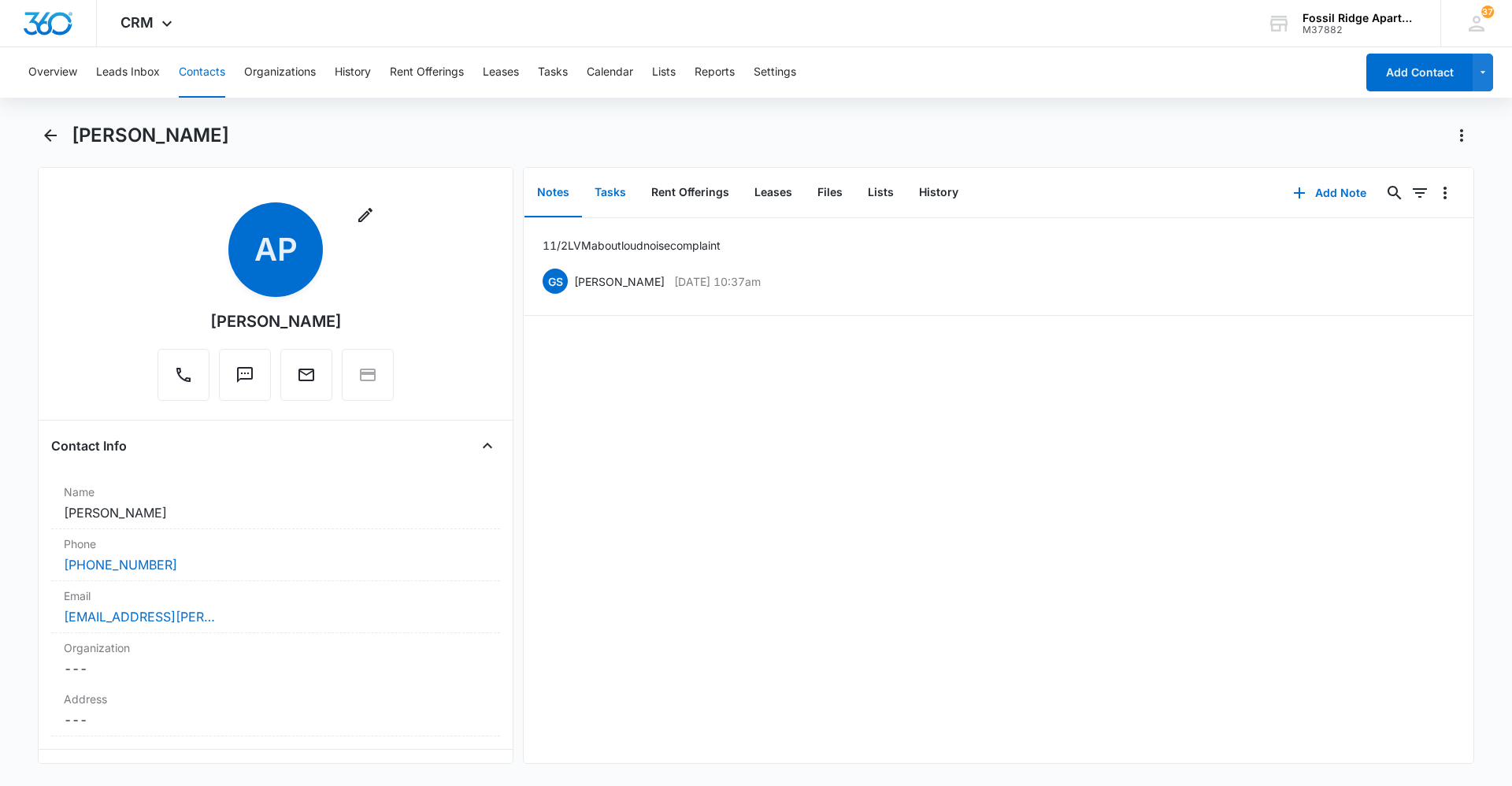
click at [613, 191] on button "Tasks" at bounding box center [610, 193] width 57 height 48
click at [1291, 190] on icon "button" at bounding box center [1301, 193] width 19 height 19
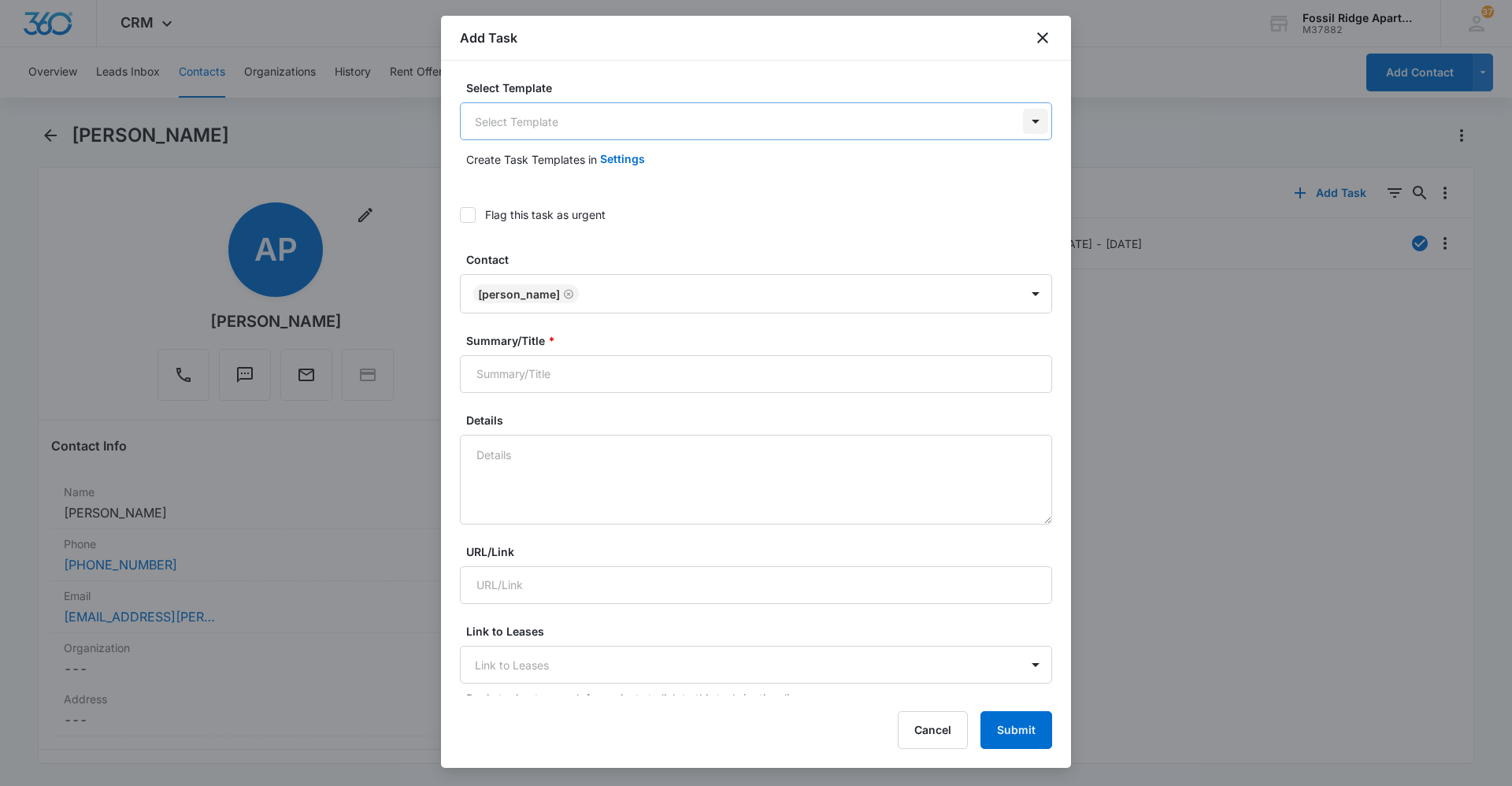
click at [1022, 124] on body "CRM Apps Reputation Websites Forms CRM Email Social Content Ads Intelligence Fi…" at bounding box center [756, 393] width 1512 height 786
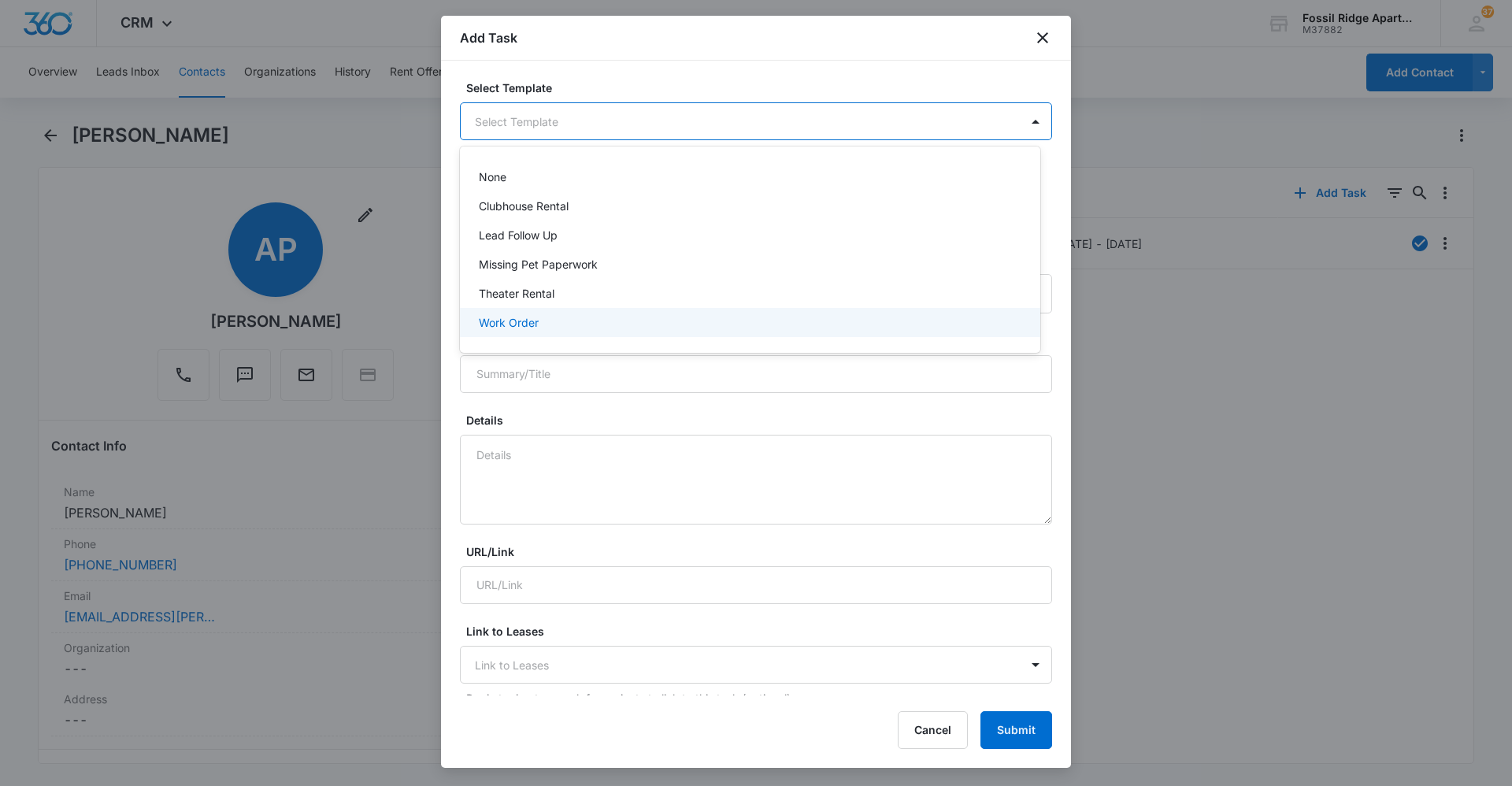
click at [513, 322] on p "Work Order" at bounding box center [509, 322] width 60 height 17
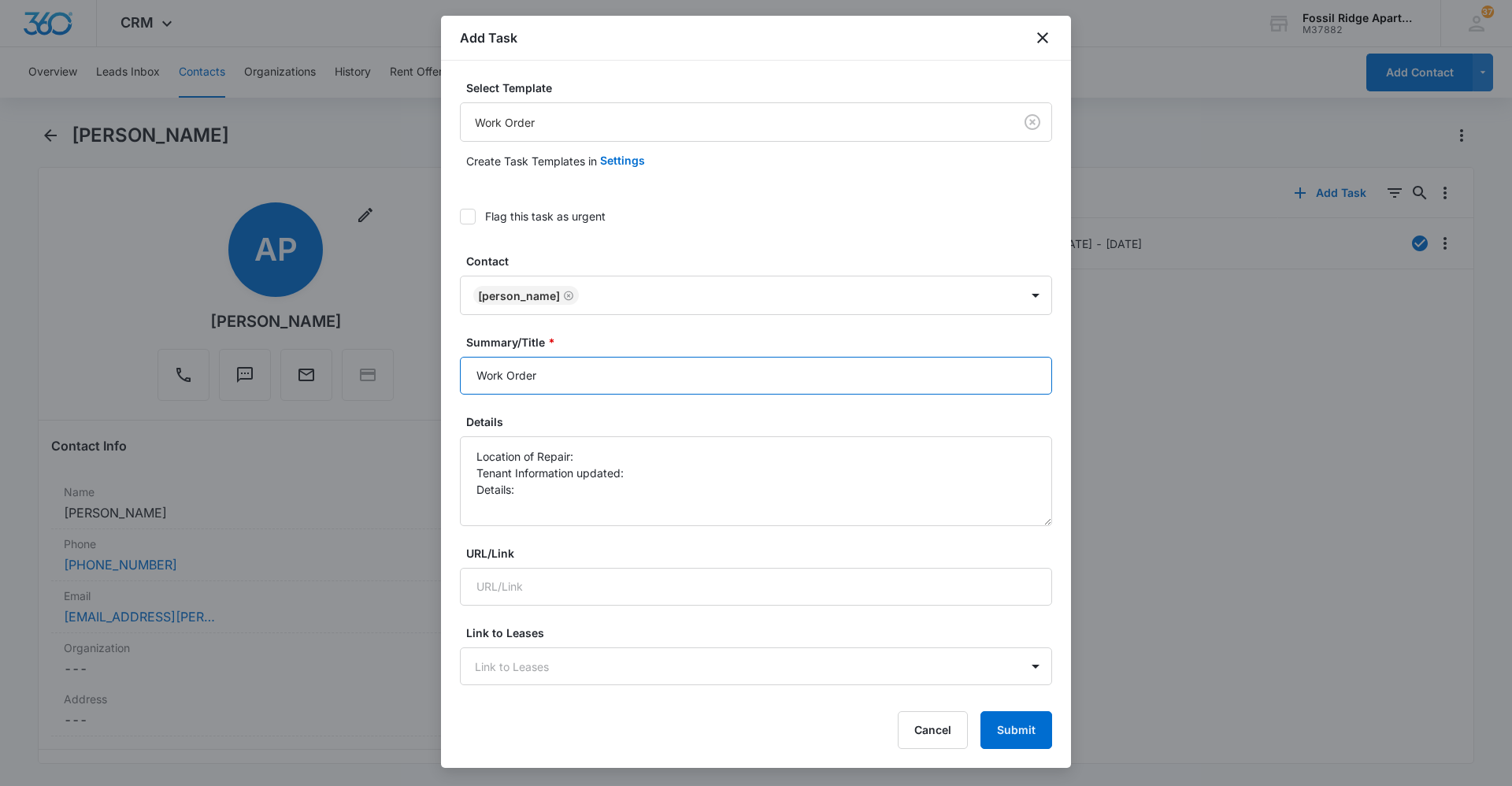
click at [563, 383] on input "Work Order" at bounding box center [756, 375] width 593 height 38
type input "Work Order 6700-305"
click at [599, 451] on textarea "Location of Repair: Tenant Information updated: Details:" at bounding box center [756, 481] width 593 height 89
click at [628, 473] on textarea "Location of Repair: Kitchen Tenant Information updated: Details:" at bounding box center [756, 481] width 593 height 89
click at [530, 493] on textarea "Location of Repair: Kitchen Tenant Information updated: yes Details:" at bounding box center [756, 481] width 593 height 89
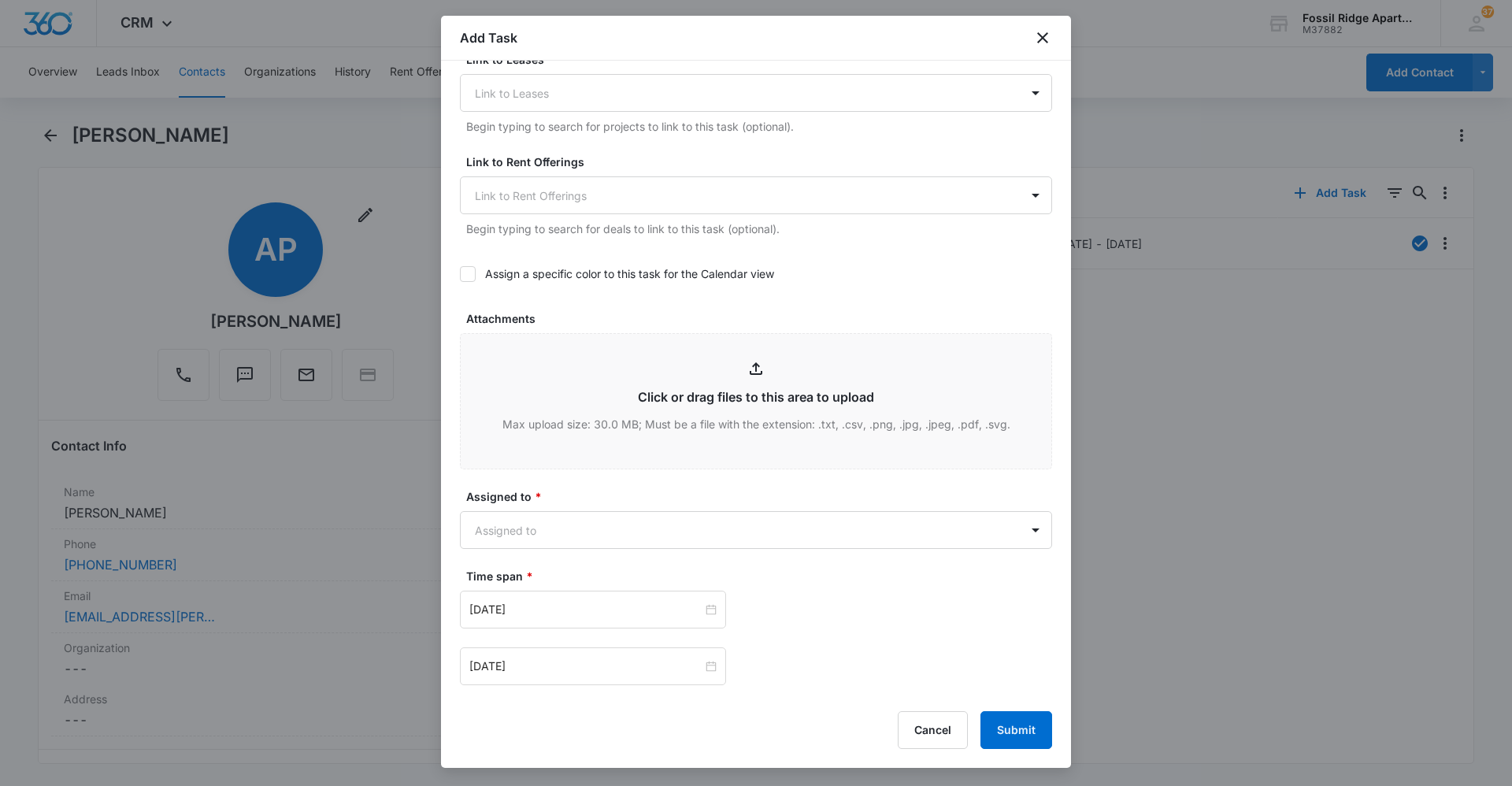
scroll to position [709, 0]
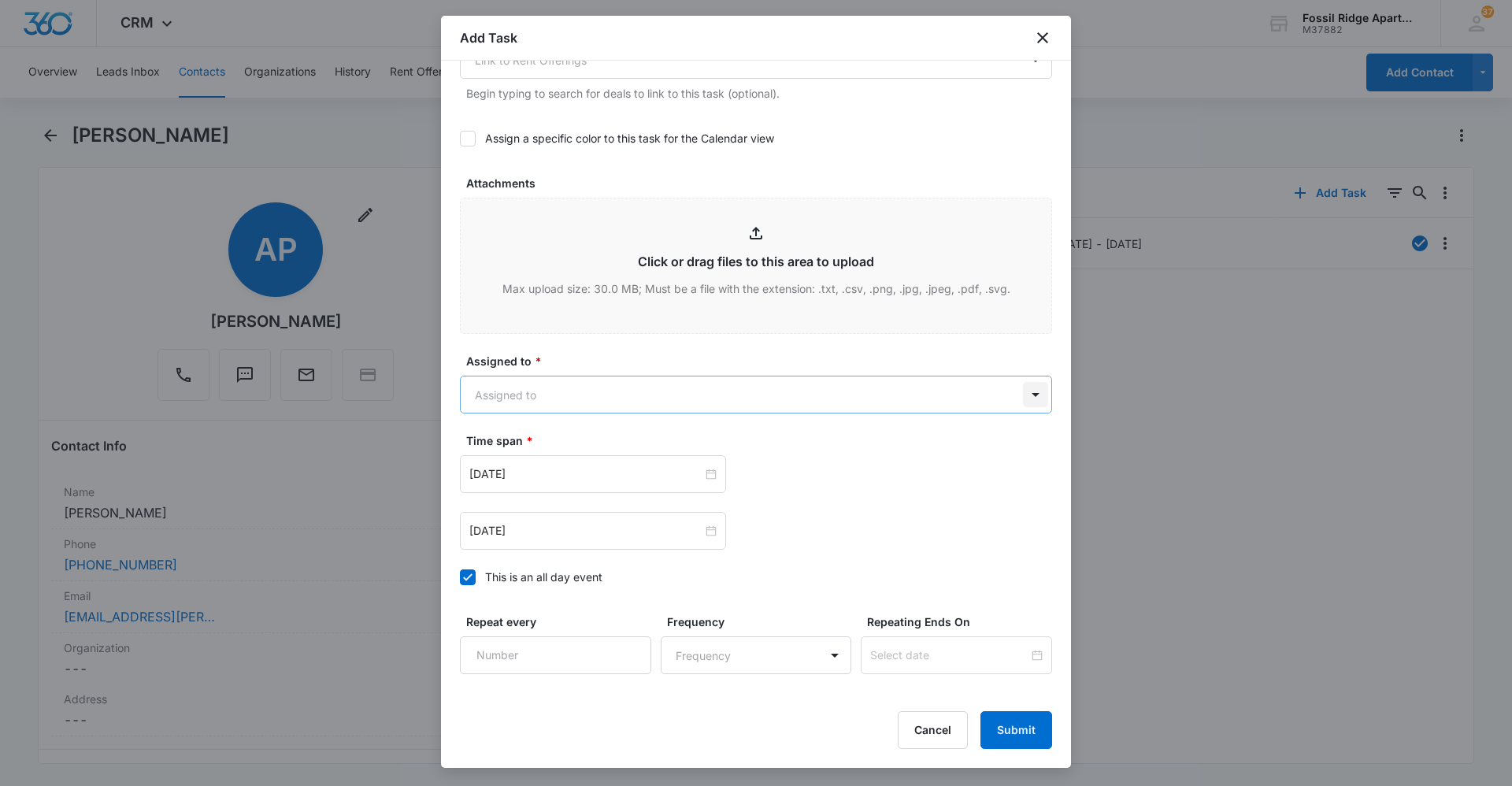
type textarea "Location of Repair: Kitchen Tenant Information updated: yes Details: kitchen fa…"
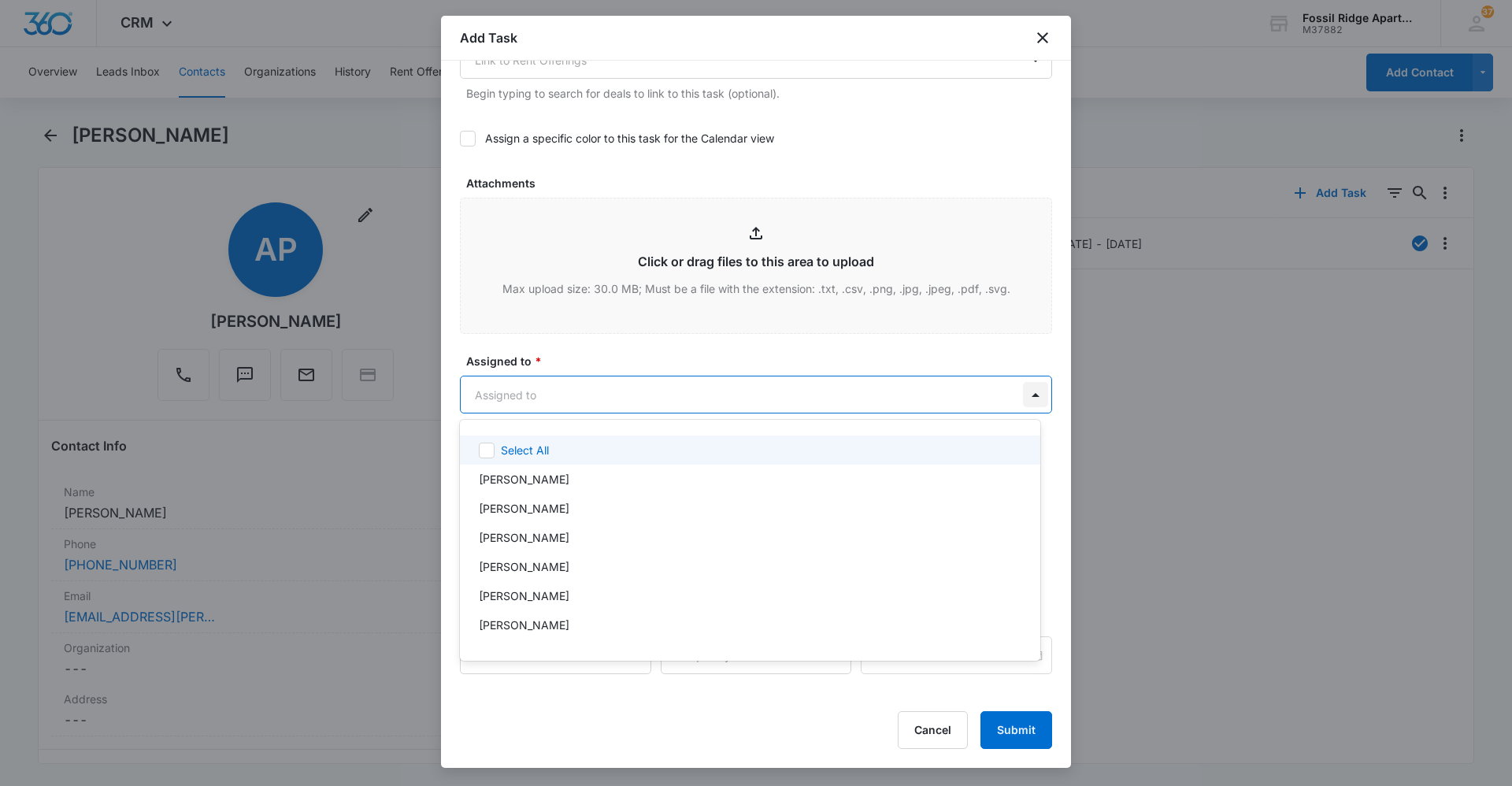
drag, startPoint x: 1022, startPoint y: 397, endPoint x: 734, endPoint y: 374, distance: 288.9
click at [1020, 396] on body "CRM Apps Reputation Websites Forms CRM Email Social Content Ads Intelligence Fi…" at bounding box center [756, 393] width 1512 height 786
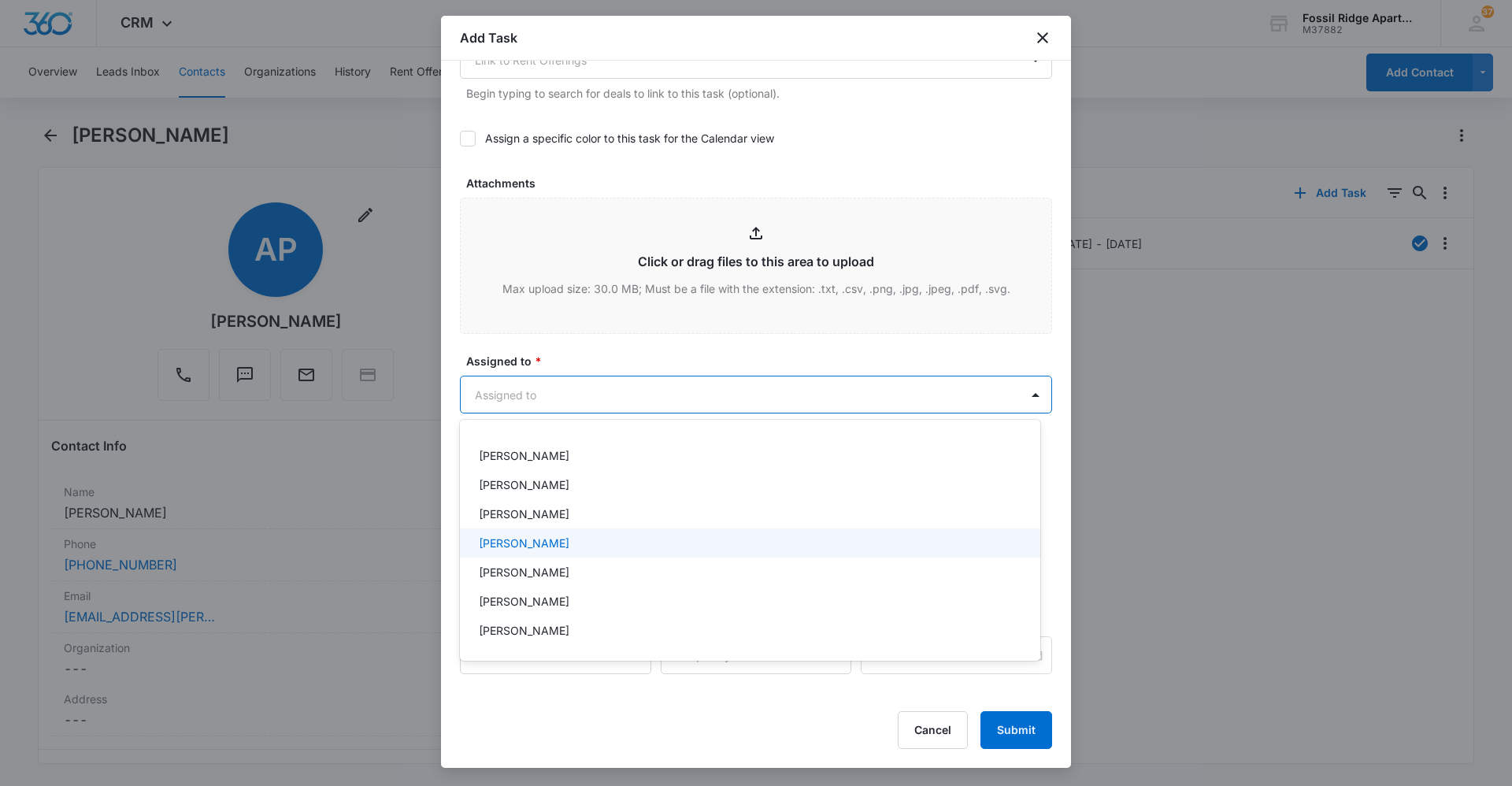
click at [527, 542] on p "[PERSON_NAME]" at bounding box center [524, 543] width 90 height 17
click at [527, 542] on p "[PERSON_NAME]" at bounding box center [524, 546] width 90 height 17
click at [494, 538] on p "[PERSON_NAME]" at bounding box center [524, 543] width 90 height 17
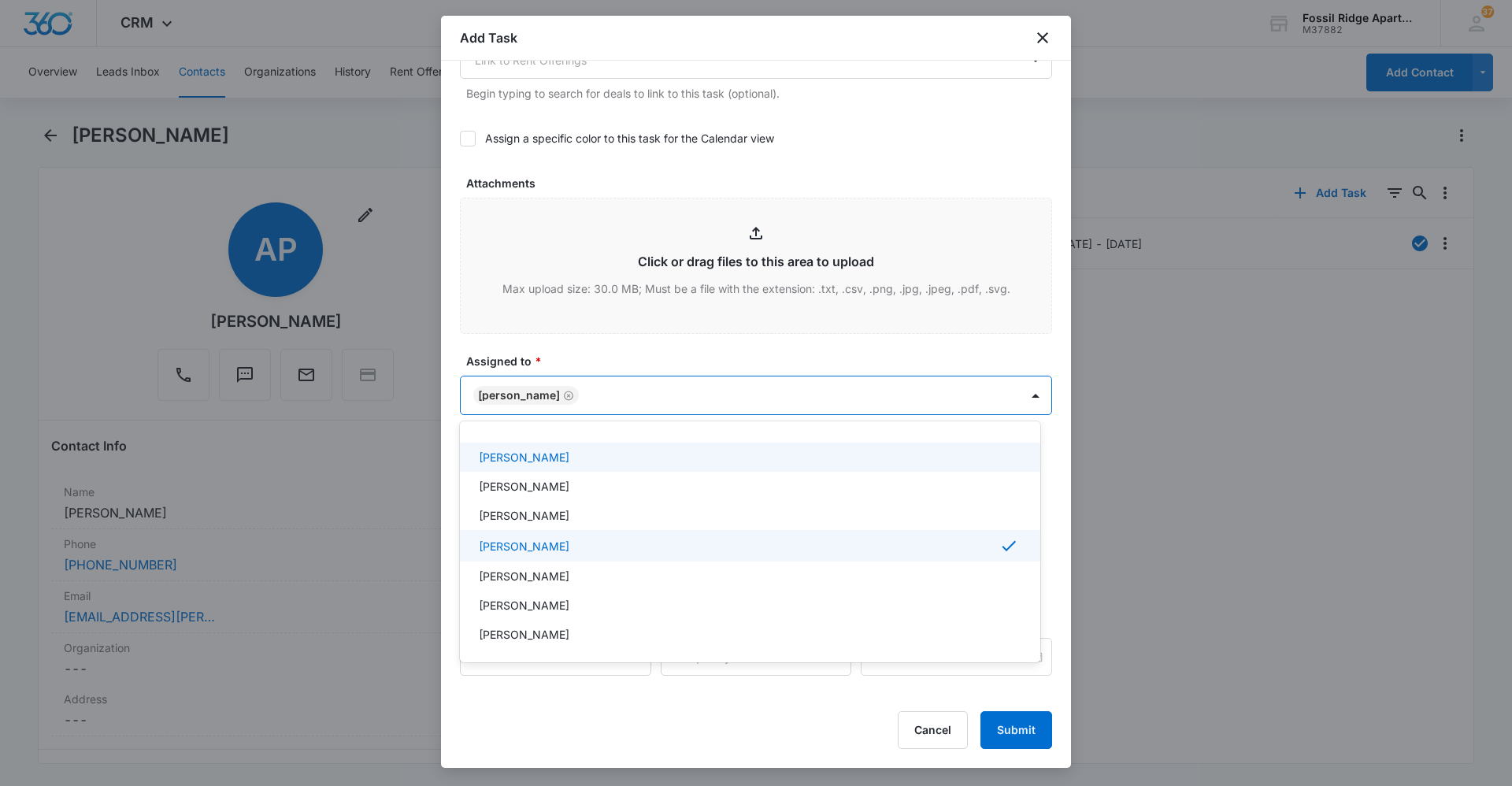
click at [683, 399] on div at bounding box center [756, 393] width 1512 height 786
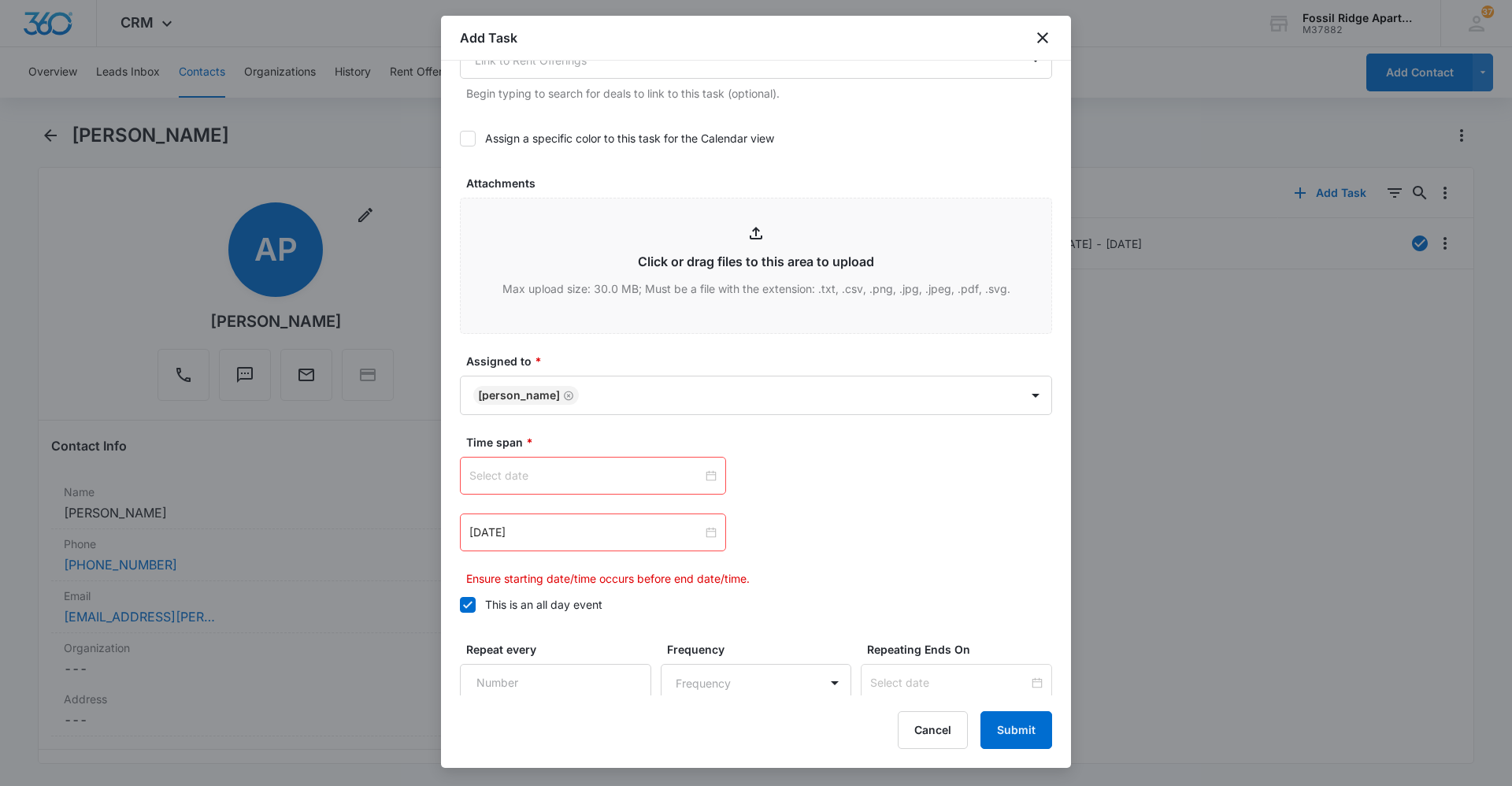
click at [705, 474] on div at bounding box center [593, 475] width 247 height 18
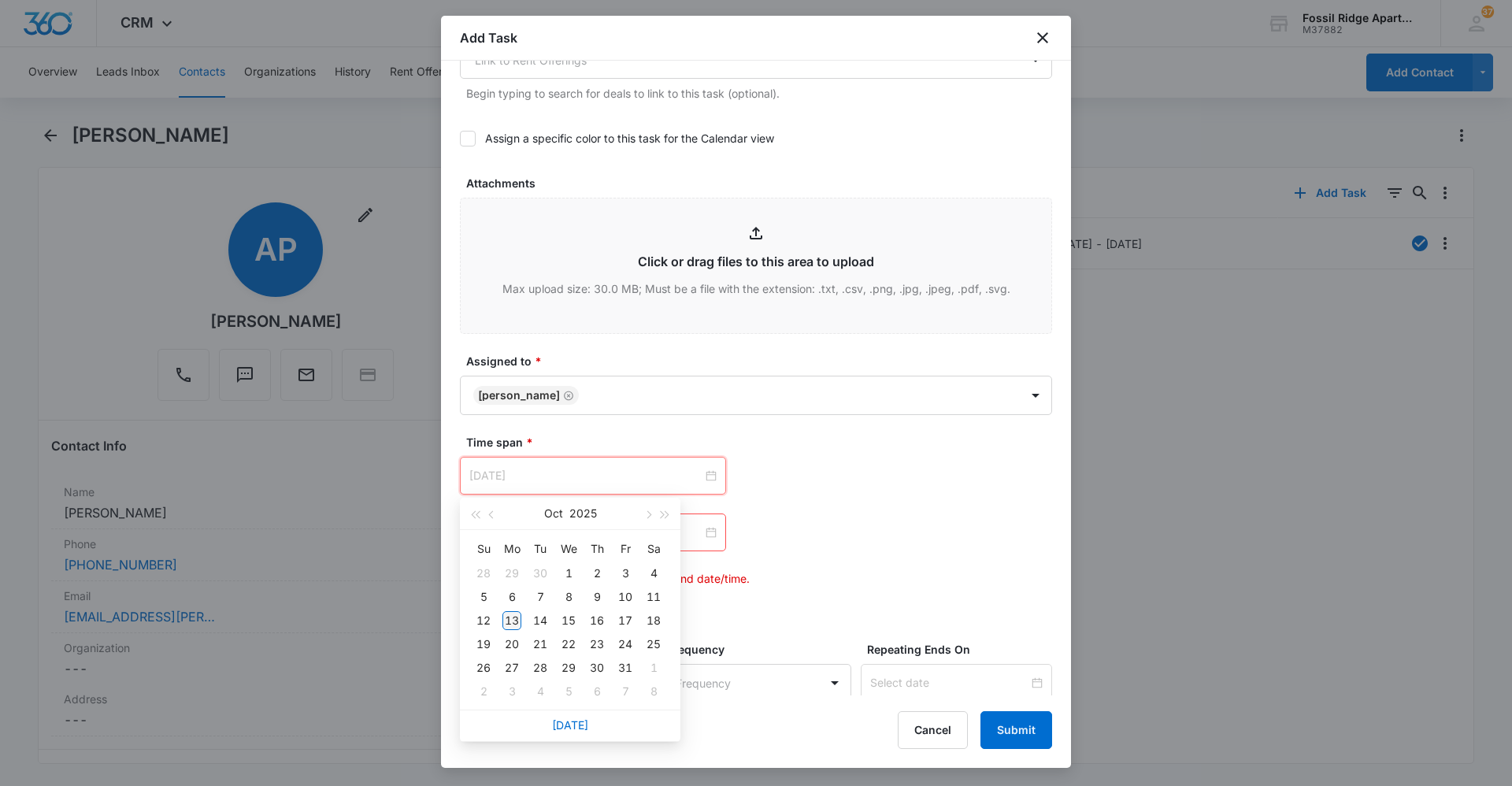
type input "[DATE]"
click at [507, 614] on div "13" at bounding box center [511, 620] width 19 height 19
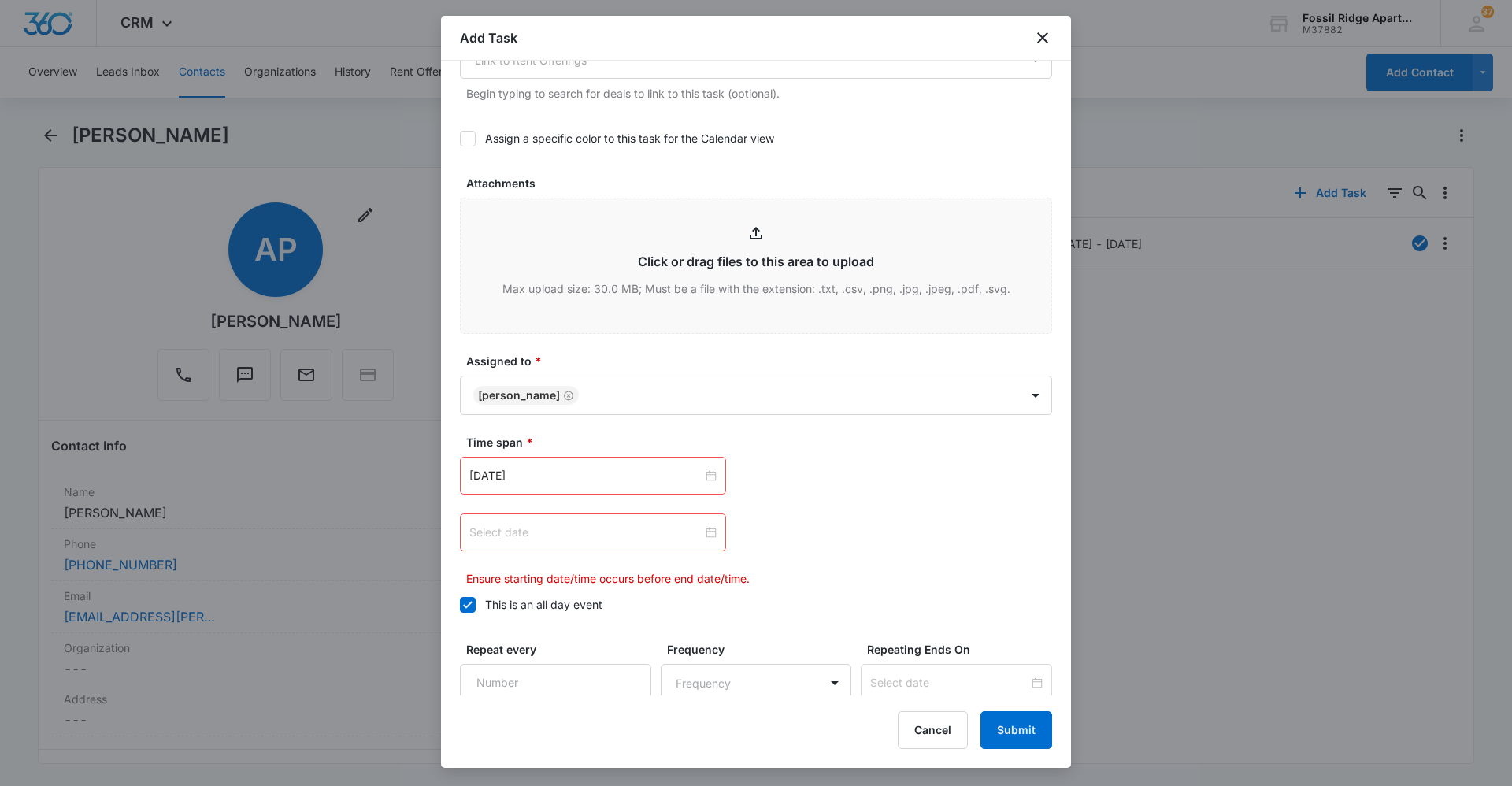
click at [708, 533] on div at bounding box center [593, 532] width 247 height 18
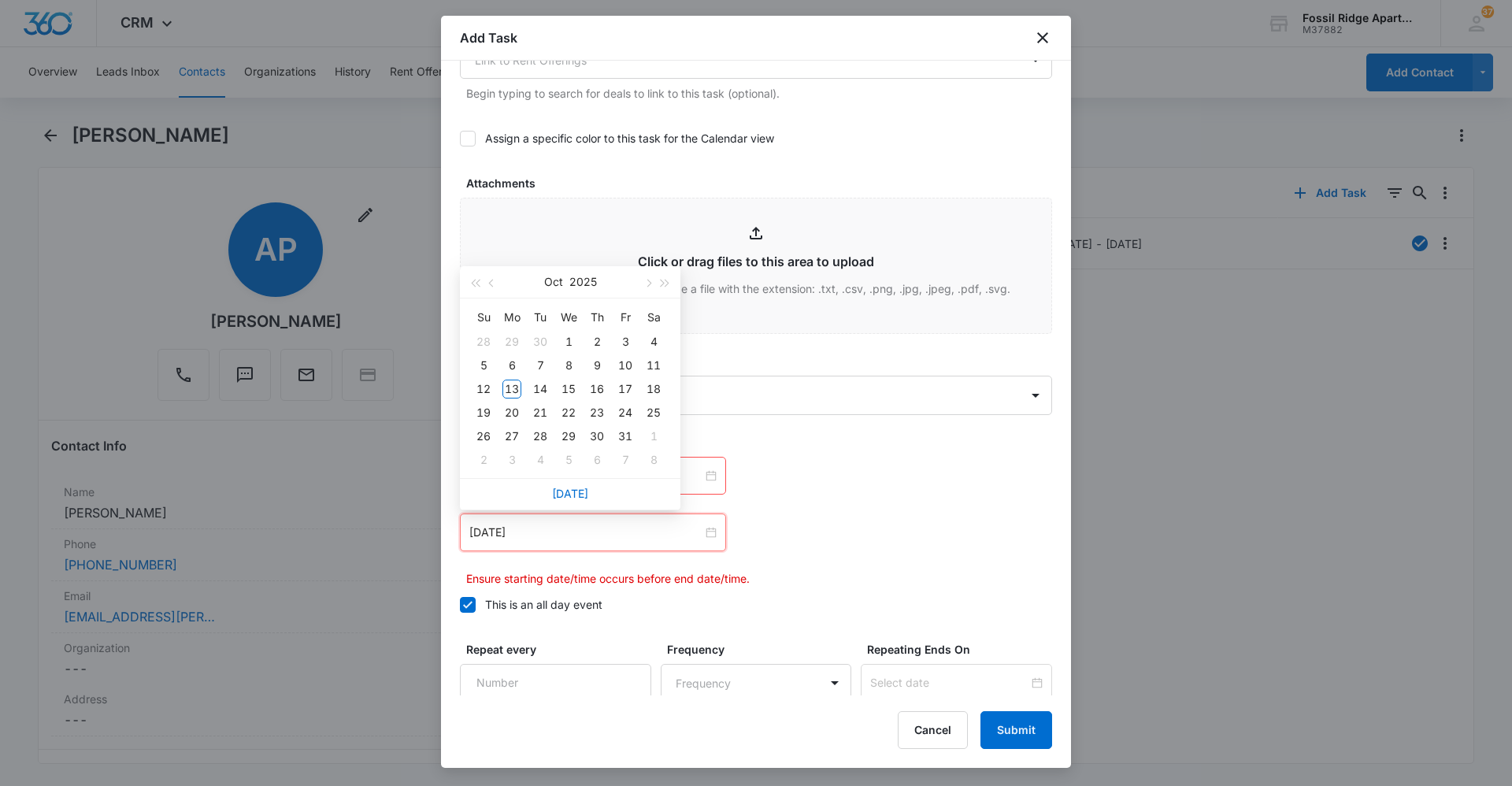
type input "[DATE]"
click at [516, 387] on div "13" at bounding box center [511, 389] width 19 height 19
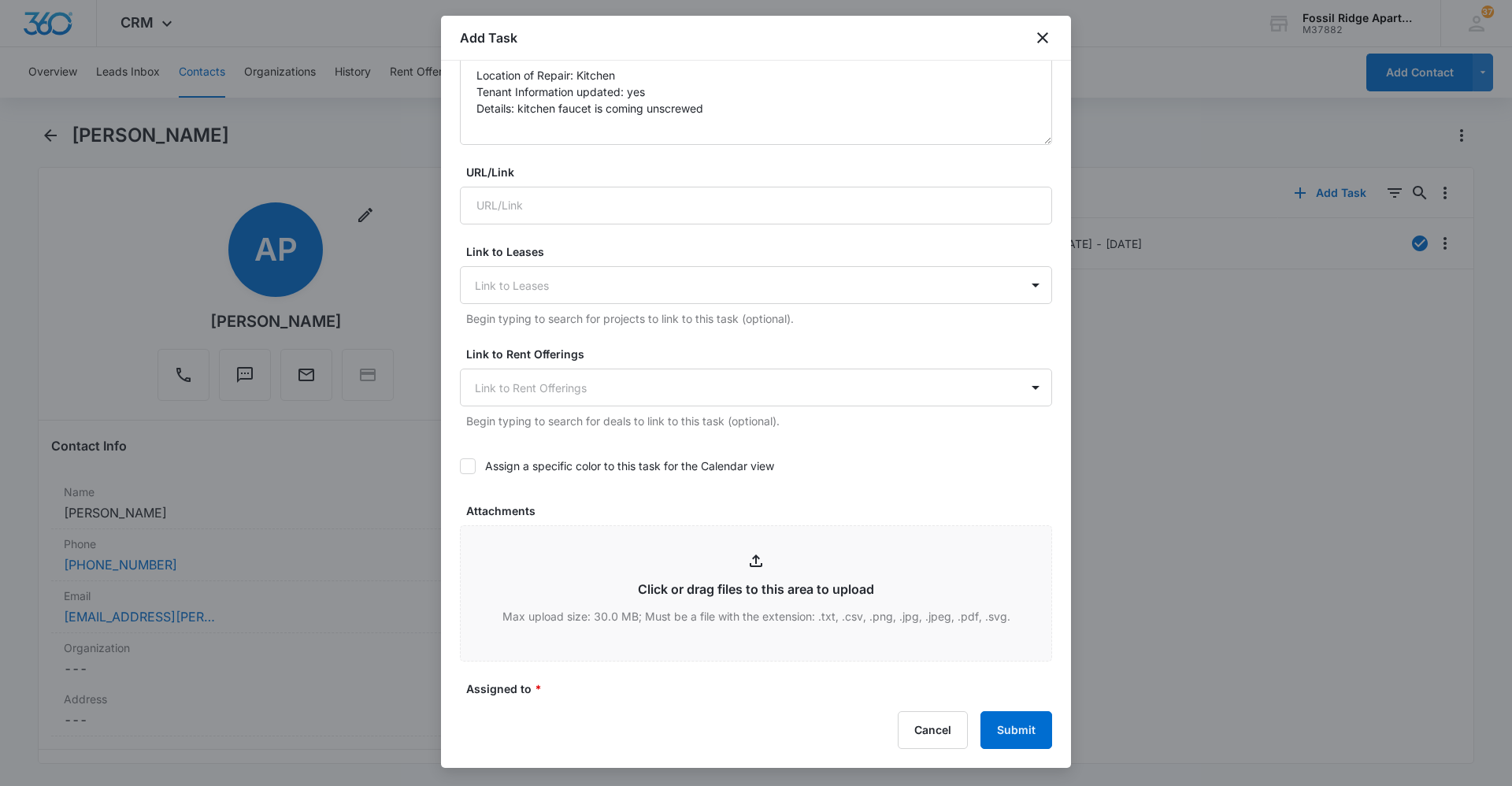
scroll to position [587, 0]
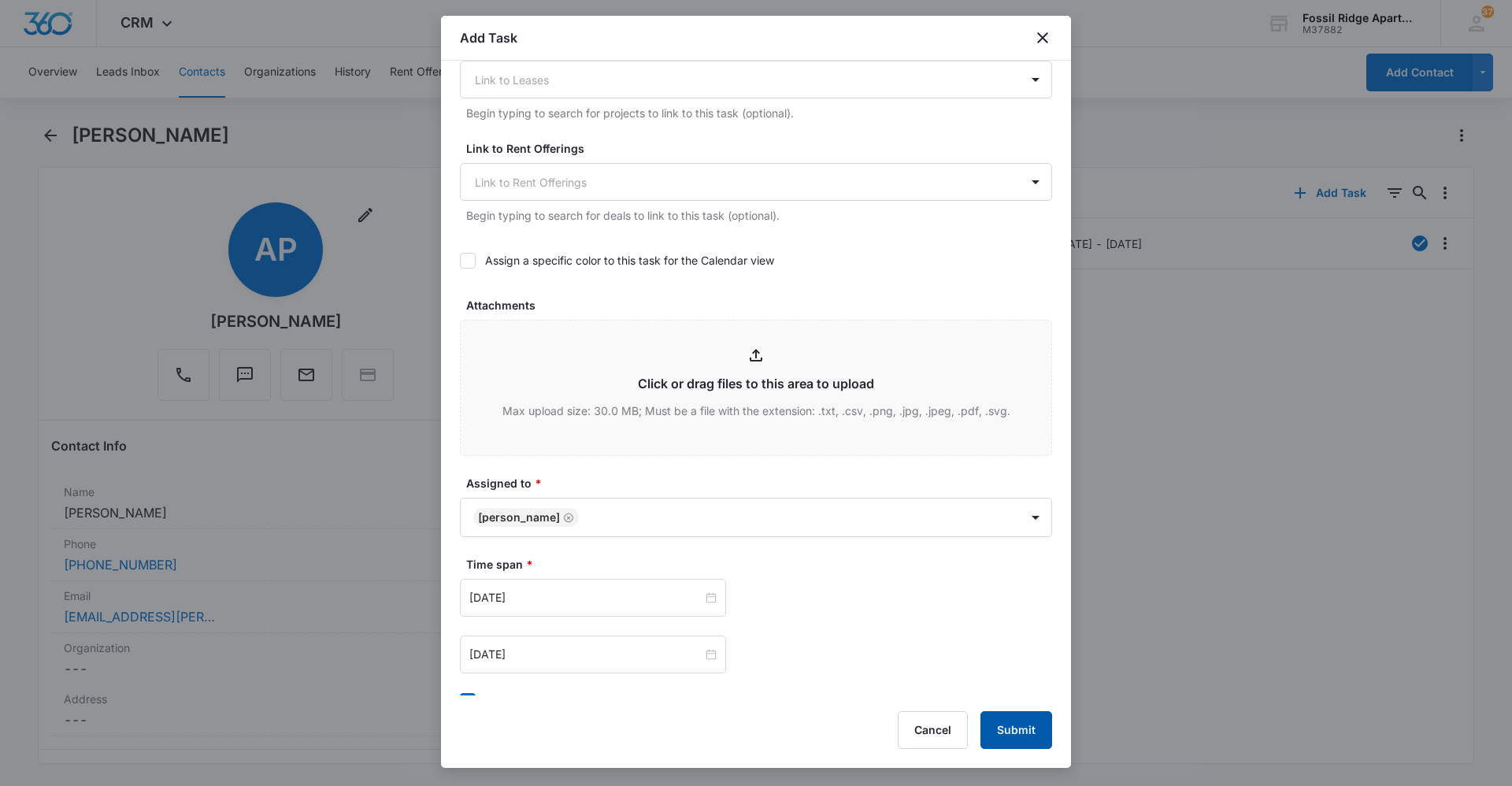
click at [1028, 733] on button "Submit" at bounding box center [1016, 729] width 72 height 38
